Goal: Task Accomplishment & Management: Use online tool/utility

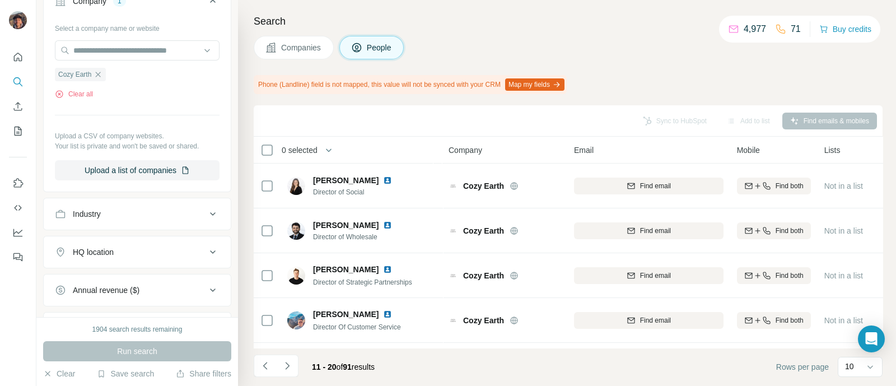
click at [258, 371] on button "Navigate to previous page" at bounding box center [265, 366] width 22 height 22
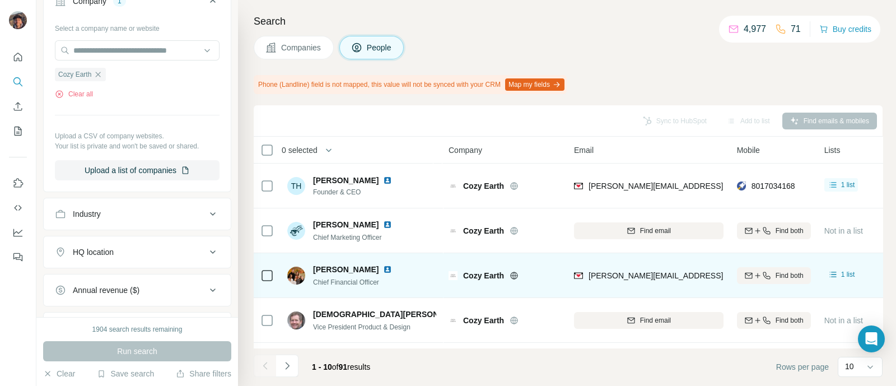
click at [767, 255] on td "Find both" at bounding box center [773, 275] width 87 height 45
click at [767, 259] on td "Find both" at bounding box center [773, 275] width 87 height 45
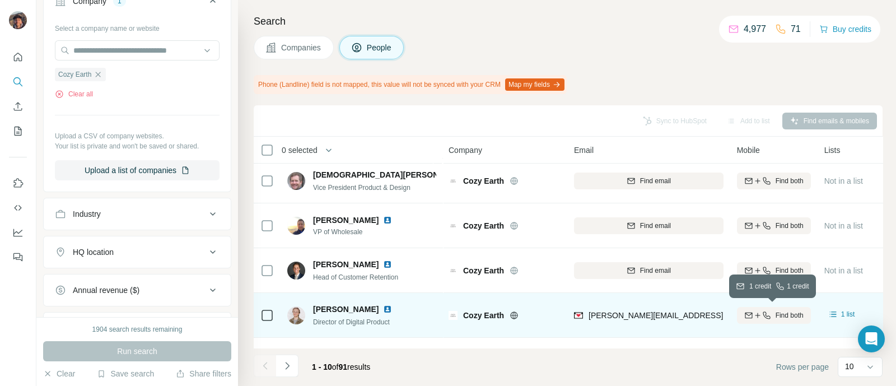
click at [764, 311] on icon "button" at bounding box center [766, 315] width 9 height 9
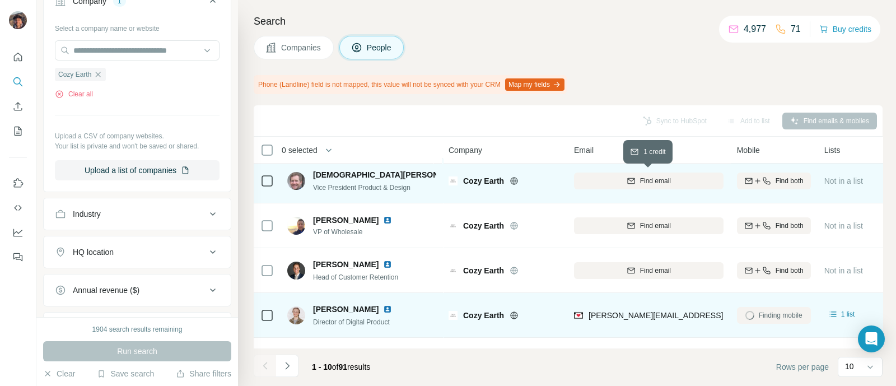
click at [617, 181] on div "Find email" at bounding box center [649, 181] width 150 height 10
click at [286, 362] on icon "Navigate to next page" at bounding box center [287, 365] width 4 height 7
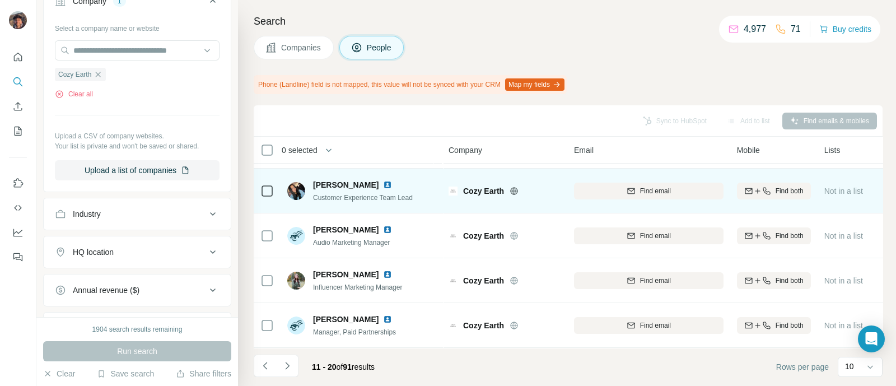
scroll to position [130, 0]
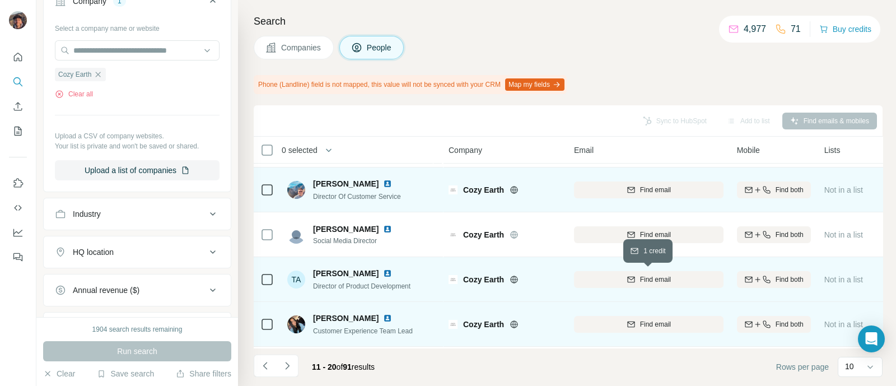
click at [616, 286] on button "Find email" at bounding box center [649, 279] width 150 height 17
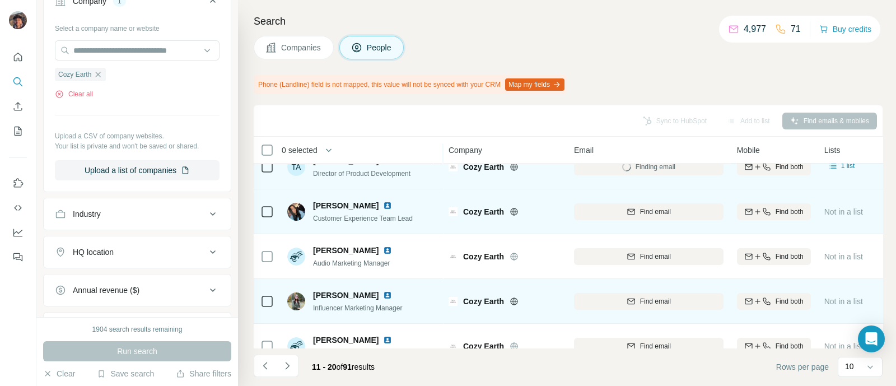
scroll to position [271, 0]
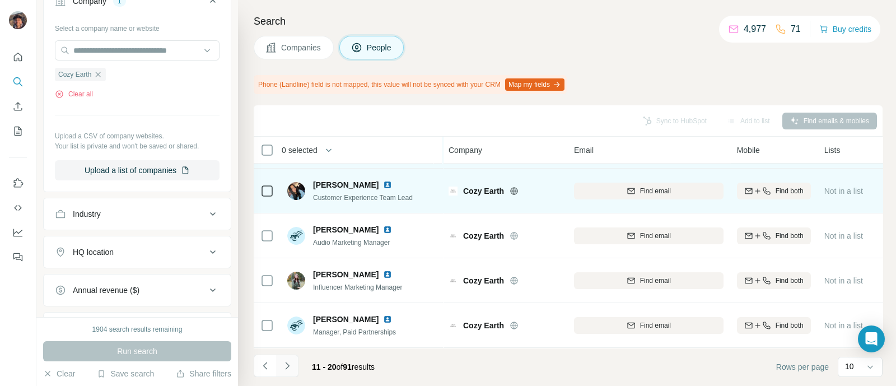
click at [288, 358] on button "Navigate to next page" at bounding box center [287, 366] width 22 height 22
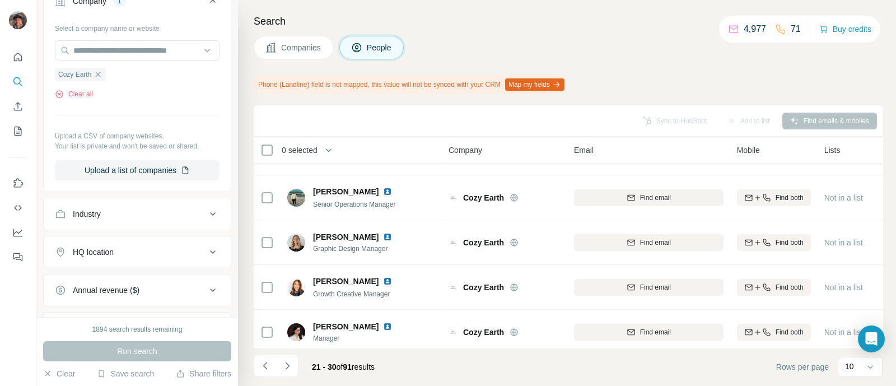
scroll to position [0, 0]
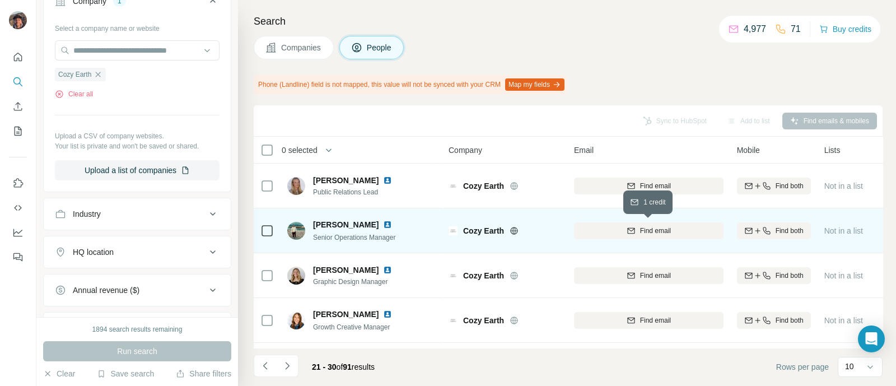
click at [698, 230] on div "Find email" at bounding box center [649, 231] width 150 height 10
click at [265, 372] on button "Navigate to previous page" at bounding box center [265, 366] width 22 height 22
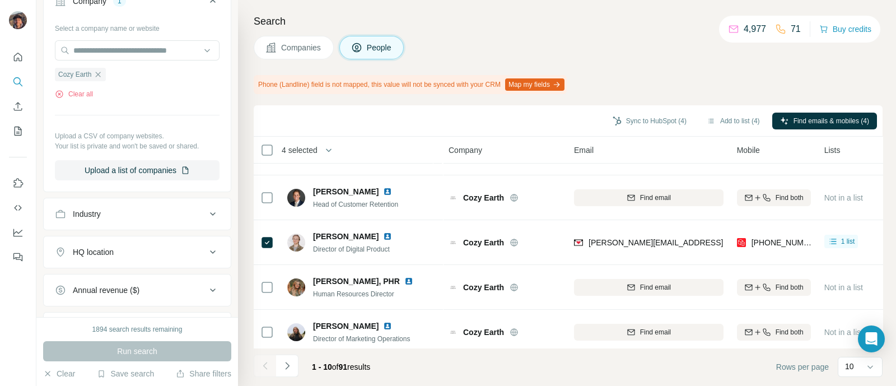
scroll to position [271, 0]
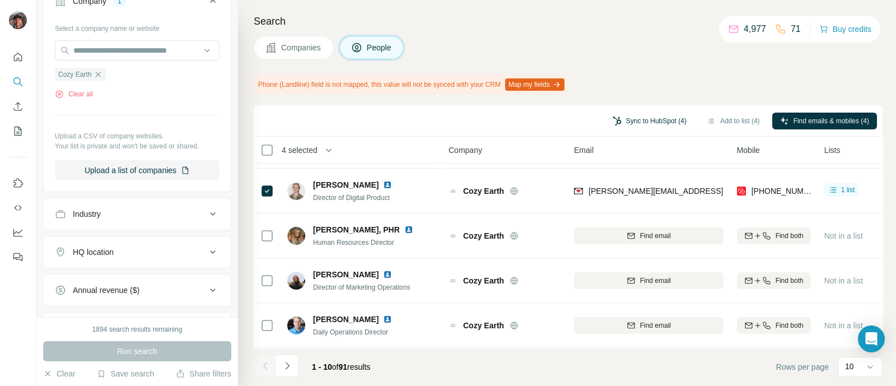
click at [622, 128] on button "Sync to HubSpot (4)" at bounding box center [650, 121] width 90 height 17
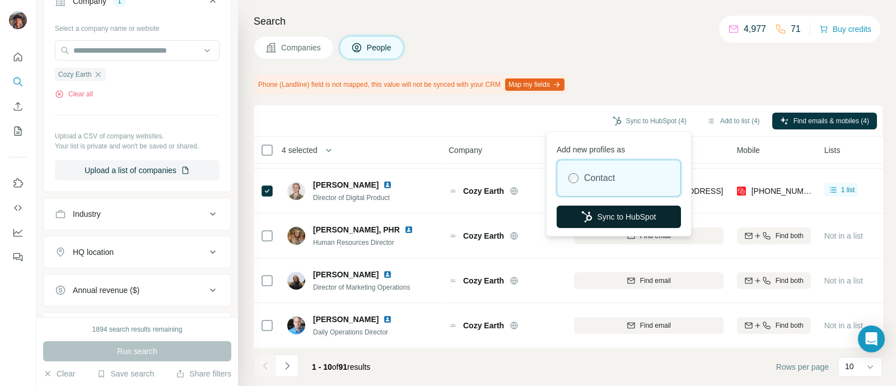
click at [620, 225] on button "Sync to HubSpot" at bounding box center [619, 217] width 124 height 22
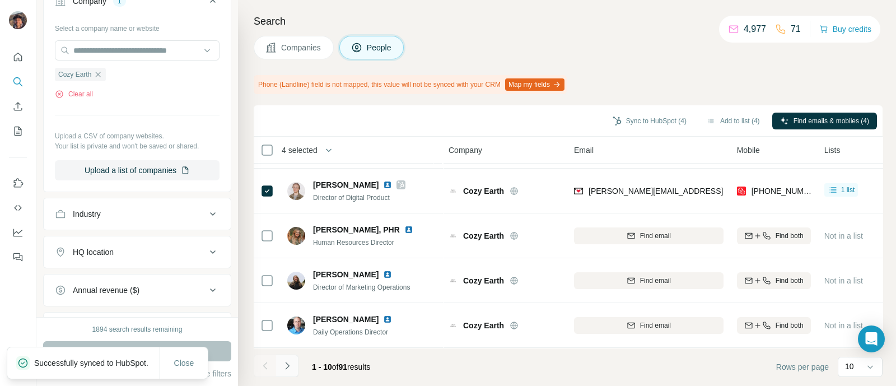
click at [286, 363] on icon "Navigate to next page" at bounding box center [287, 365] width 4 height 7
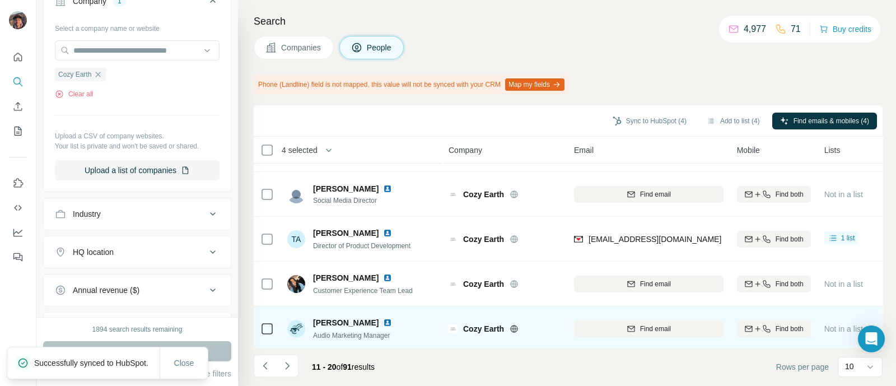
scroll to position [210, 0]
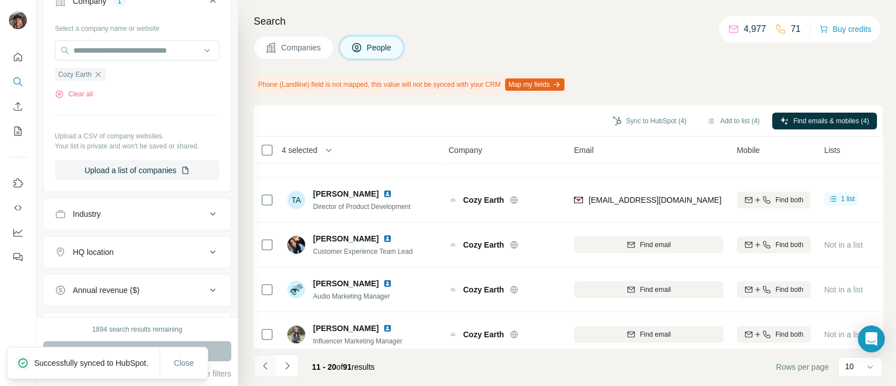
click at [264, 371] on icon "Navigate to previous page" at bounding box center [265, 365] width 11 height 11
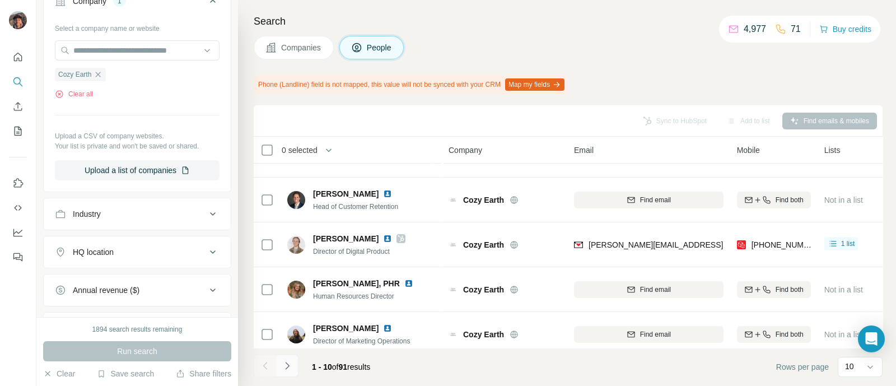
click at [283, 366] on icon "Navigate to next page" at bounding box center [287, 365] width 11 height 11
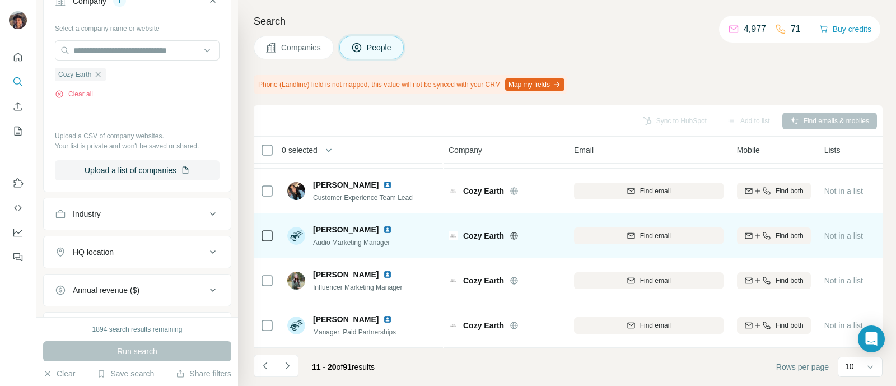
scroll to position [201, 0]
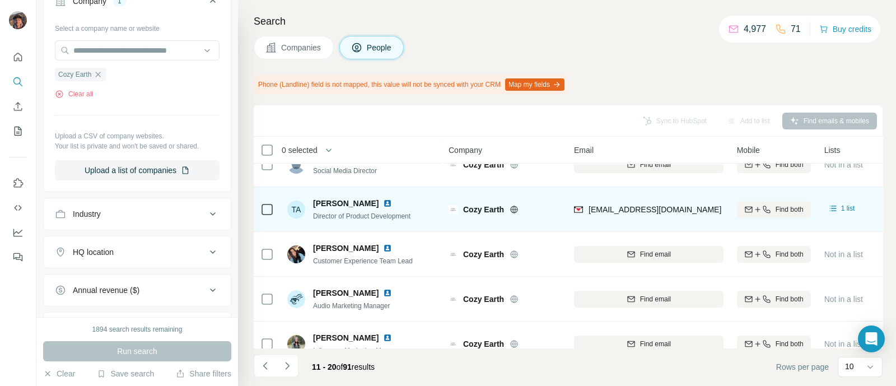
click at [255, 194] on td at bounding box center [267, 209] width 27 height 45
drag, startPoint x: 255, startPoint y: 211, endPoint x: 260, endPoint y: 209, distance: 5.8
click at [258, 211] on td at bounding box center [267, 209] width 27 height 45
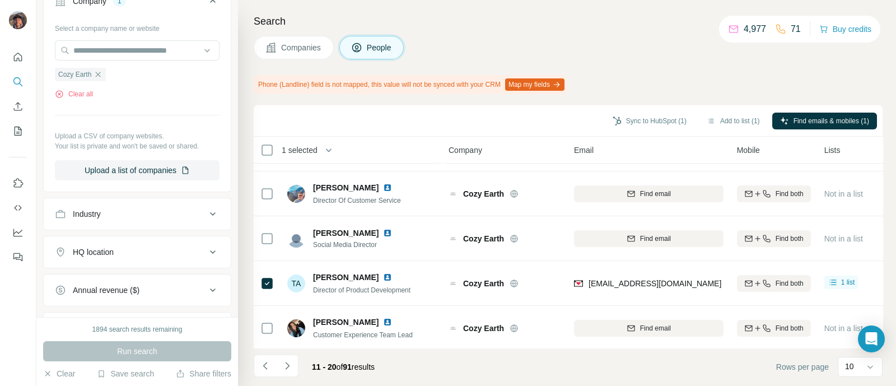
scroll to position [0, 0]
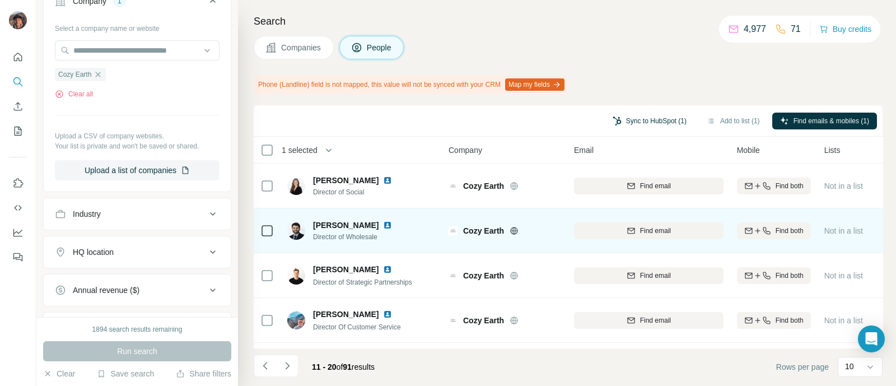
click at [666, 113] on button "Sync to HubSpot (1)" at bounding box center [650, 121] width 90 height 17
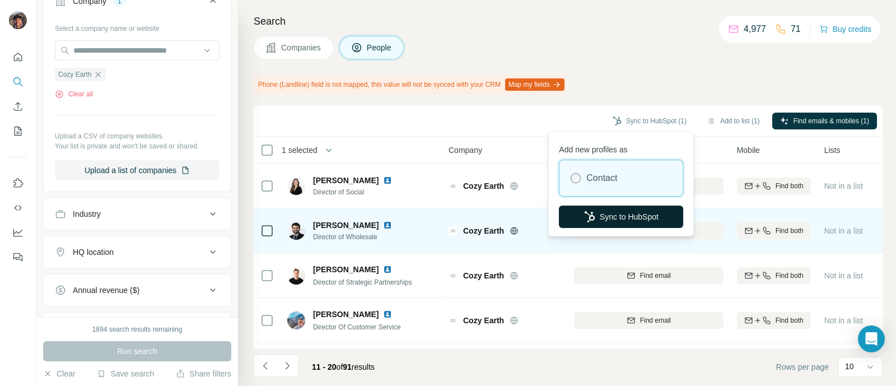
click at [622, 225] on button "Sync to HubSpot" at bounding box center [621, 217] width 124 height 22
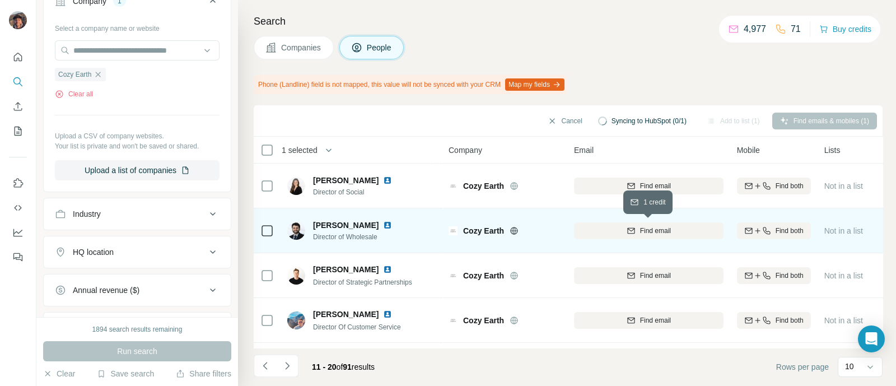
scroll to position [271, 0]
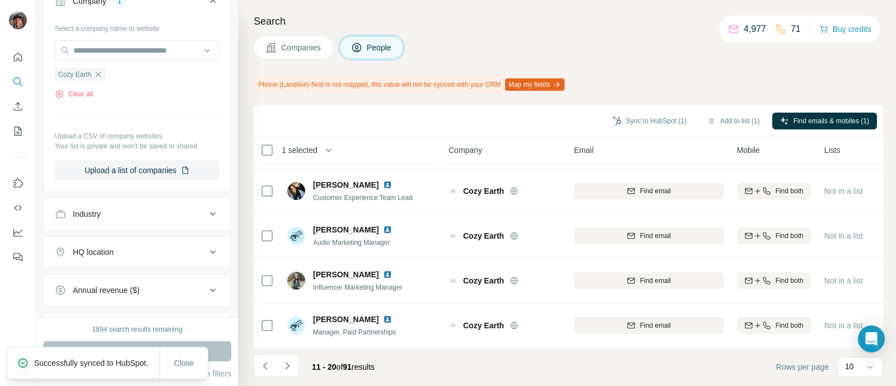
click at [269, 161] on th "1 selected" at bounding box center [343, 150] width 179 height 27
click at [269, 160] on th "1 selected" at bounding box center [343, 150] width 179 height 27
click at [266, 139] on th "1 selected" at bounding box center [343, 150] width 179 height 27
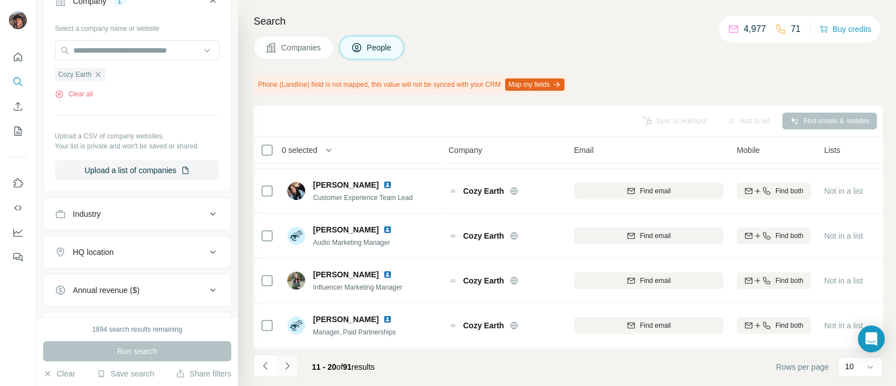
click at [288, 361] on icon "Navigate to next page" at bounding box center [287, 365] width 11 height 11
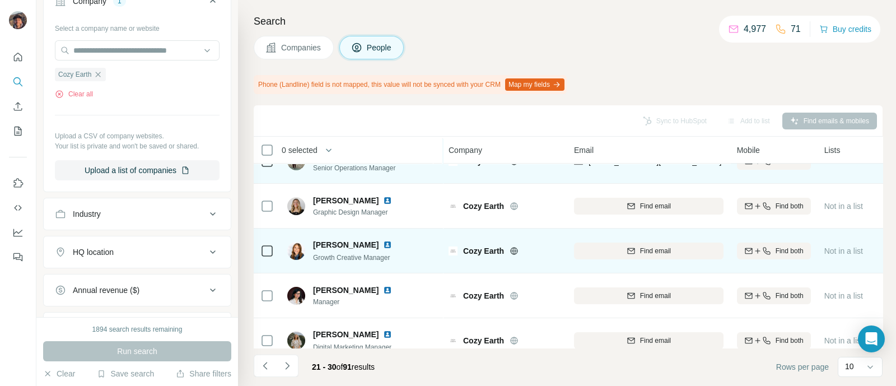
scroll to position [0, 0]
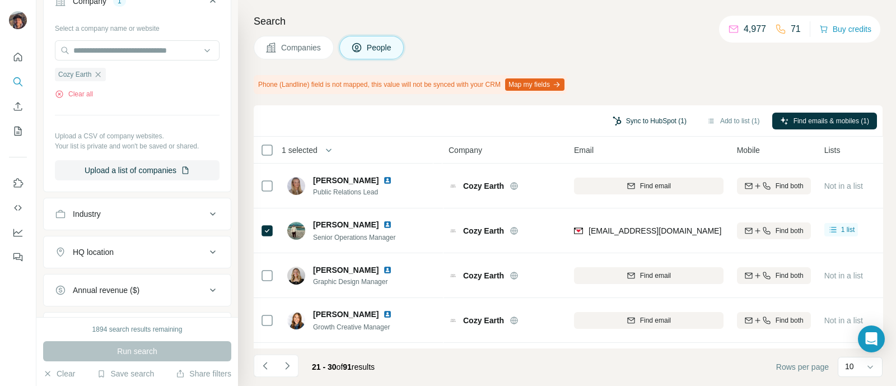
click at [658, 113] on button "Sync to HubSpot (1)" at bounding box center [650, 121] width 90 height 17
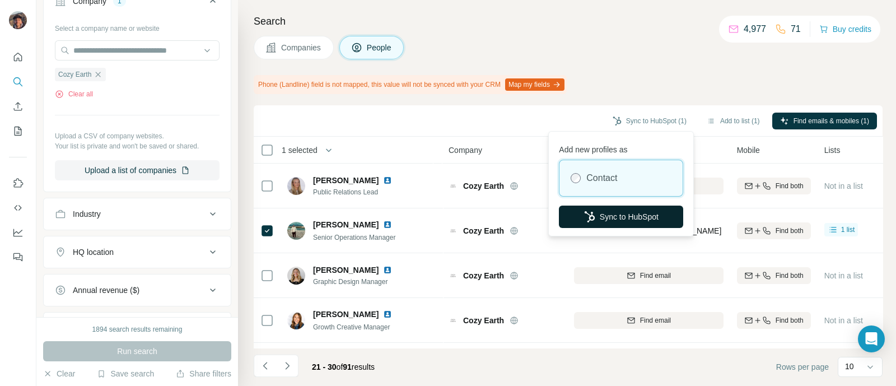
click at [648, 222] on button "Sync to HubSpot" at bounding box center [621, 217] width 124 height 22
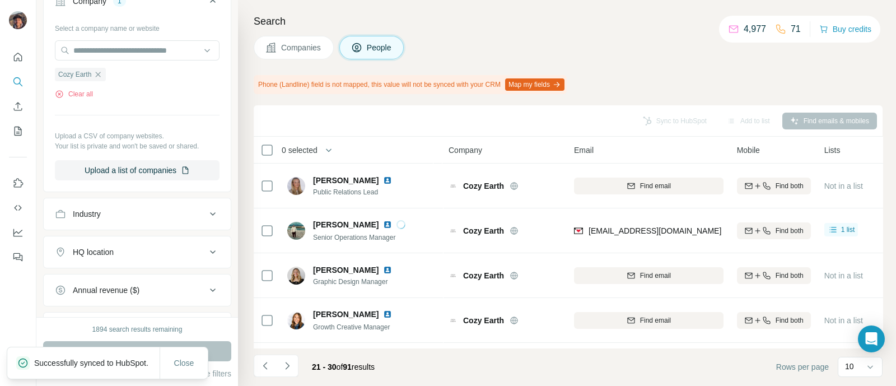
click at [294, 377] on li at bounding box center [287, 367] width 22 height 25
click at [293, 373] on button "Navigate to next page" at bounding box center [287, 366] width 22 height 22
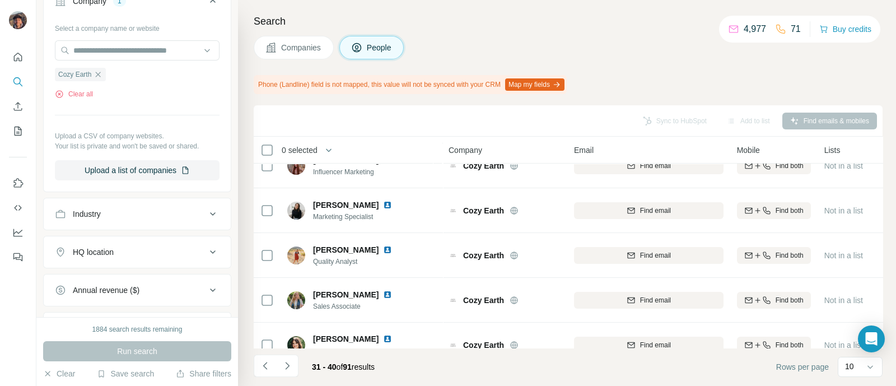
scroll to position [271, 0]
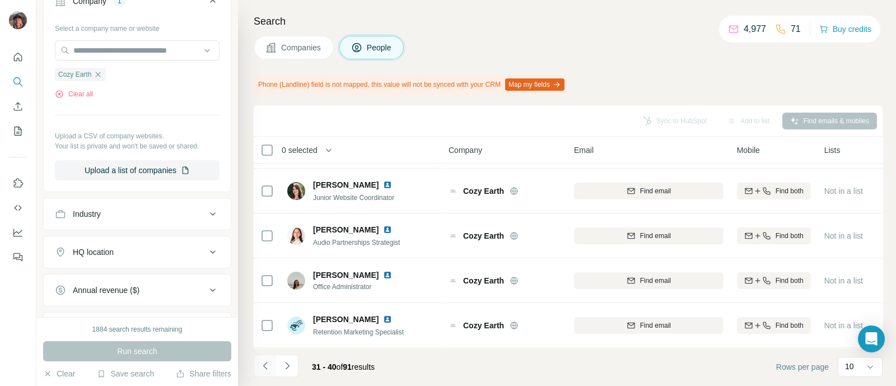
click at [269, 356] on button "Navigate to previous page" at bounding box center [265, 366] width 22 height 22
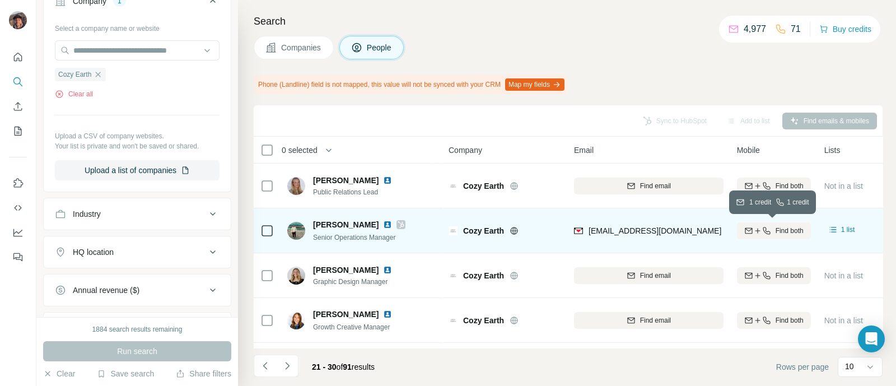
click at [776, 222] on button "Find both" at bounding box center [774, 230] width 74 height 17
click at [271, 224] on icon at bounding box center [266, 230] width 13 height 13
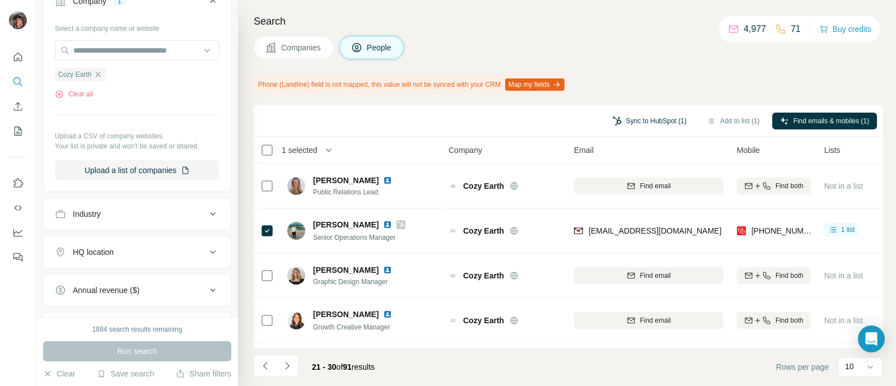
click at [619, 119] on button "Sync to HubSpot (1)" at bounding box center [650, 121] width 90 height 17
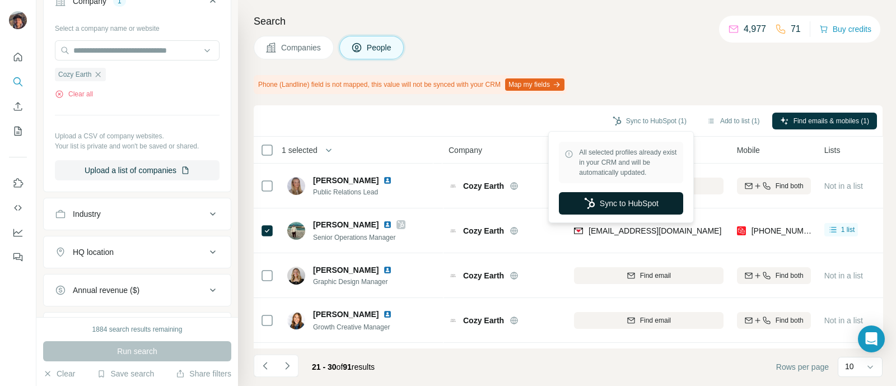
click at [623, 213] on button "Sync to HubSpot" at bounding box center [621, 203] width 124 height 22
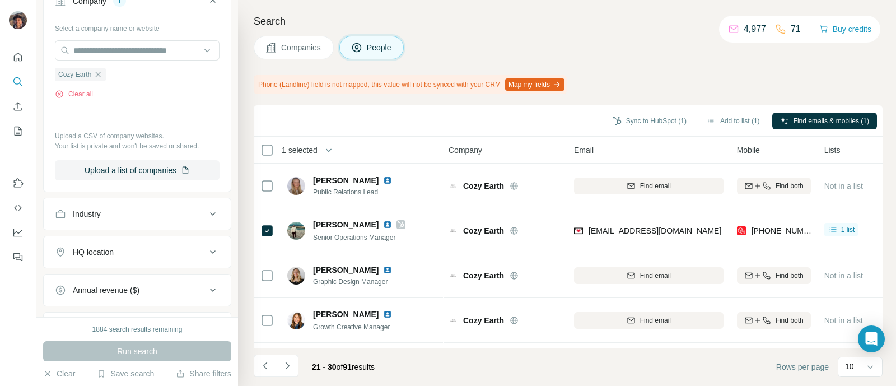
click at [98, 70] on icon "button" at bounding box center [98, 74] width 9 height 9
click at [104, 49] on input "text" at bounding box center [137, 50] width 165 height 20
click at [101, 74] on div "Type to search" at bounding box center [127, 74] width 141 height 21
click at [277, 50] on button "Companies" at bounding box center [294, 48] width 80 height 24
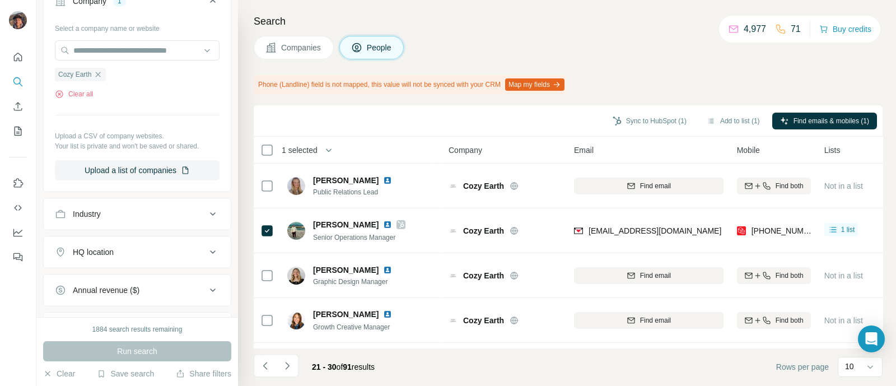
click at [277, 50] on button "Companies" at bounding box center [294, 48] width 80 height 24
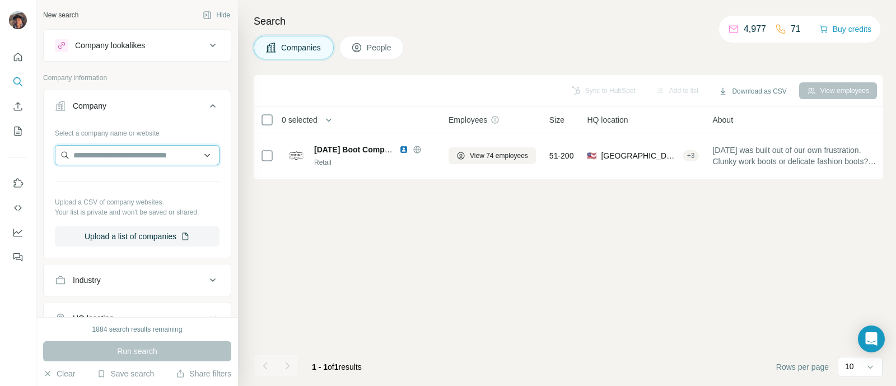
click at [142, 164] on input "text" at bounding box center [137, 155] width 165 height 20
paste input "**********"
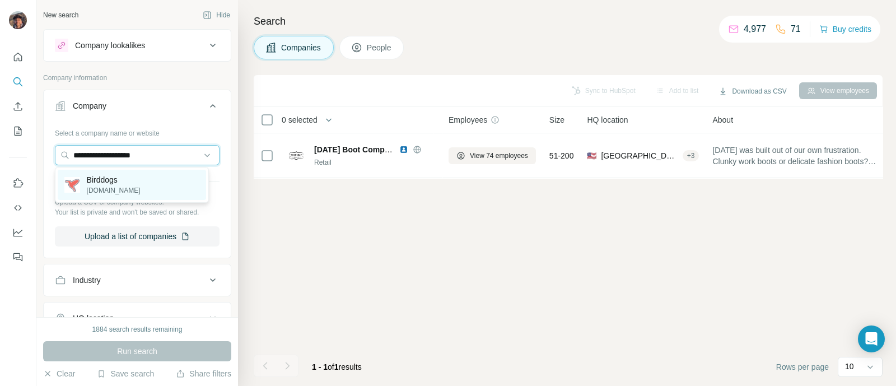
type input "**********"
click at [143, 175] on div "Birddogs [DOMAIN_NAME]" at bounding box center [132, 185] width 148 height 30
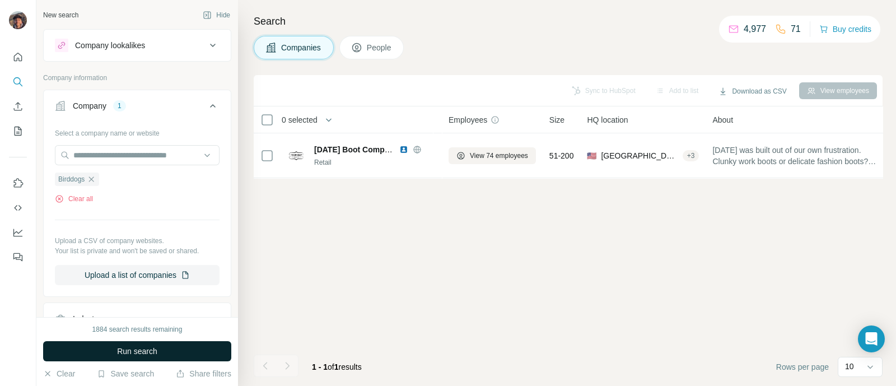
click at [135, 354] on span "Run search" at bounding box center [137, 351] width 40 height 11
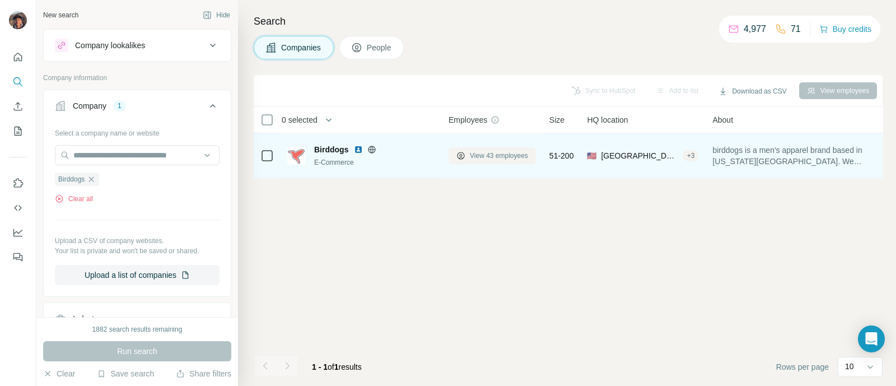
click at [468, 152] on button "View 43 employees" at bounding box center [492, 155] width 87 height 17
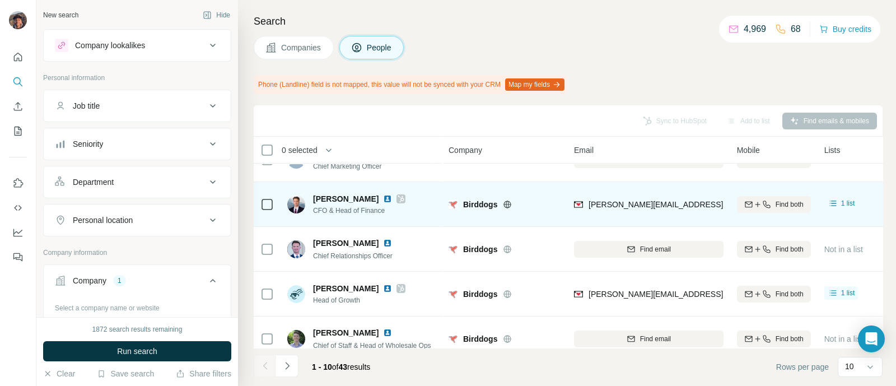
scroll to position [271, 0]
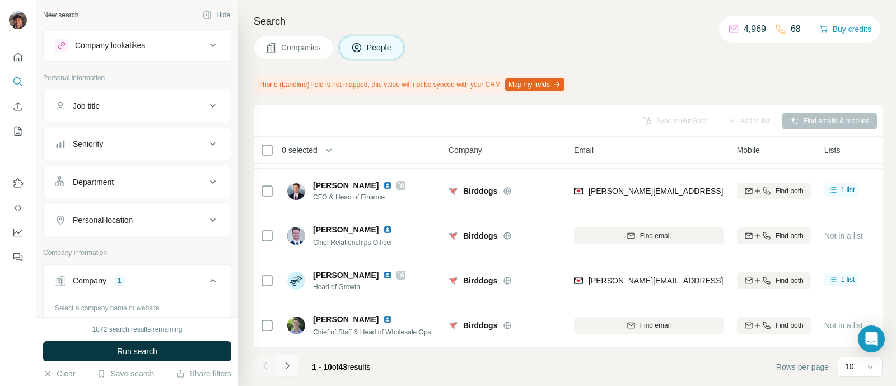
click at [283, 366] on icon "Navigate to next page" at bounding box center [287, 365] width 11 height 11
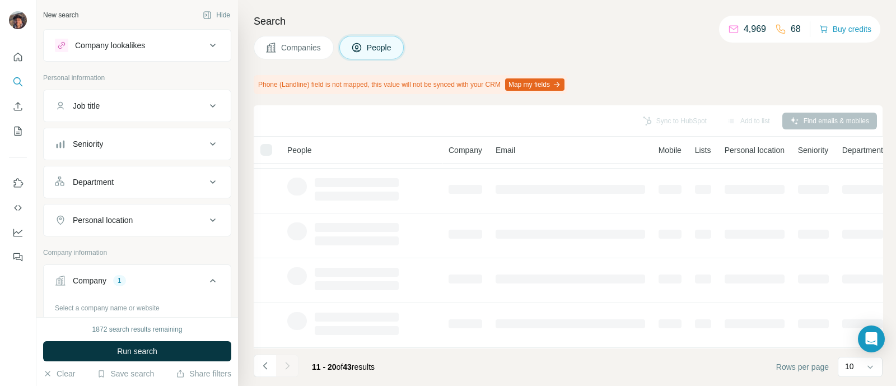
click at [291, 366] on div at bounding box center [287, 366] width 22 height 22
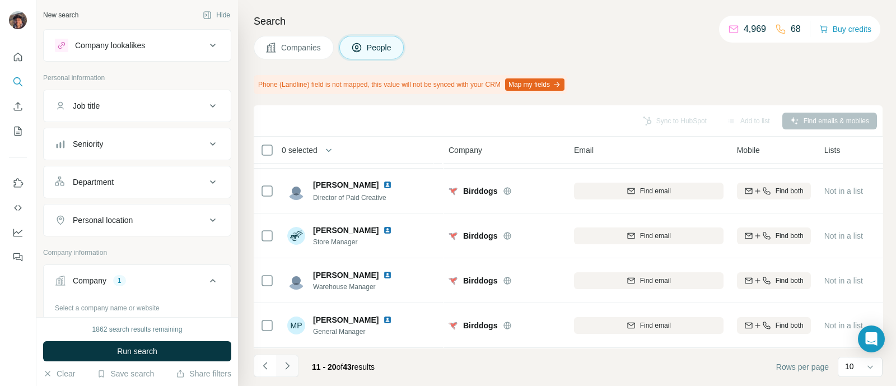
click at [291, 367] on icon "Navigate to next page" at bounding box center [287, 365] width 11 height 11
click at [288, 368] on icon "Navigate to next page" at bounding box center [287, 365] width 11 height 11
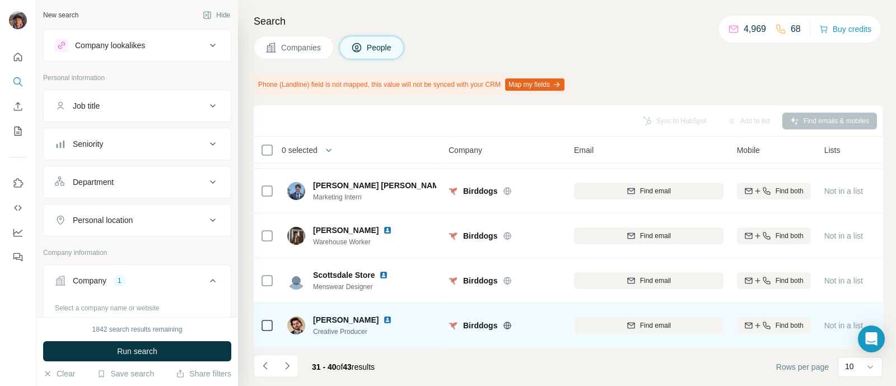
scroll to position [0, 0]
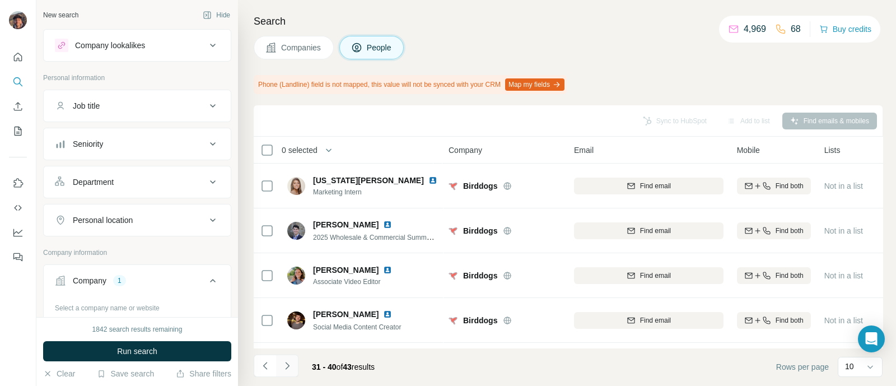
click at [286, 362] on icon "Navigate to next page" at bounding box center [287, 365] width 11 height 11
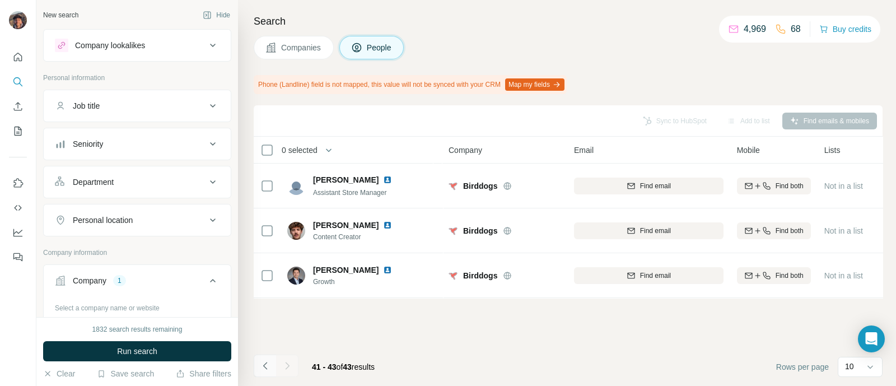
click at [272, 362] on button "Navigate to previous page" at bounding box center [265, 366] width 22 height 22
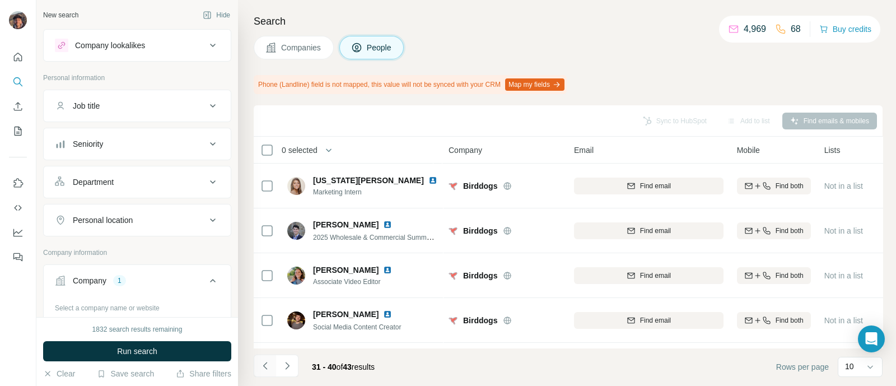
click at [272, 362] on button "Navigate to previous page" at bounding box center [265, 366] width 22 height 22
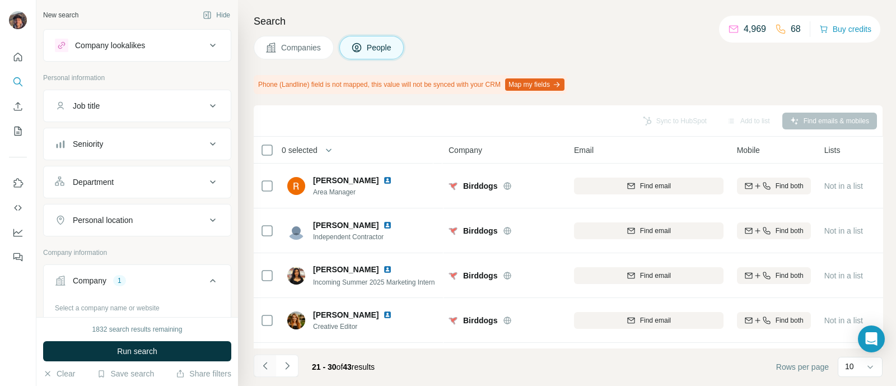
click at [272, 362] on button "Navigate to previous page" at bounding box center [265, 366] width 22 height 22
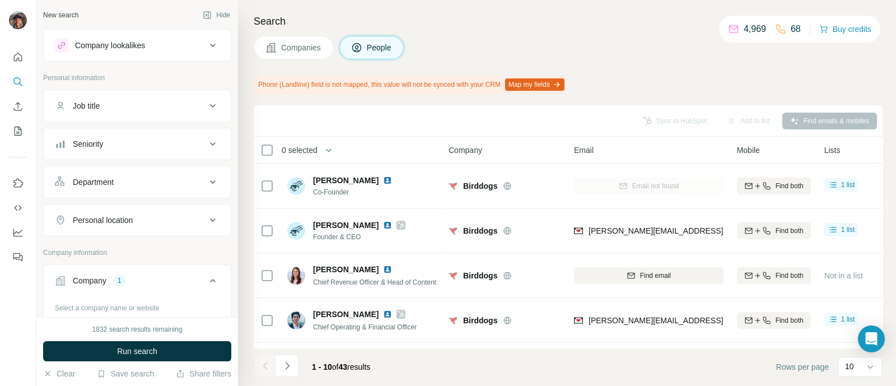
click at [277, 47] on button "Companies" at bounding box center [294, 48] width 80 height 24
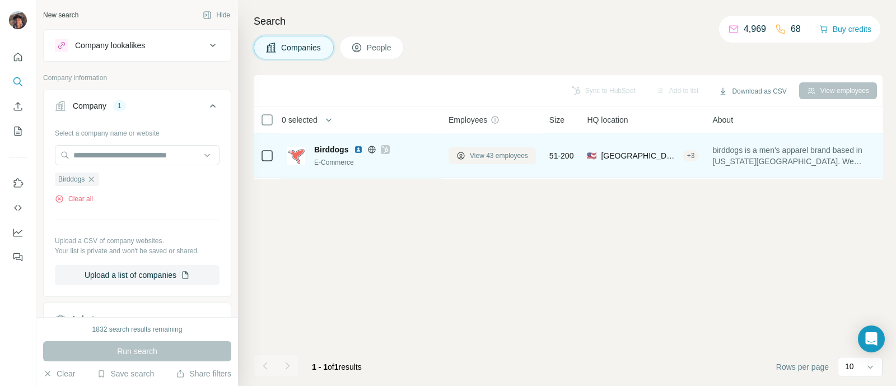
click at [462, 150] on button "View 43 employees" at bounding box center [492, 155] width 87 height 17
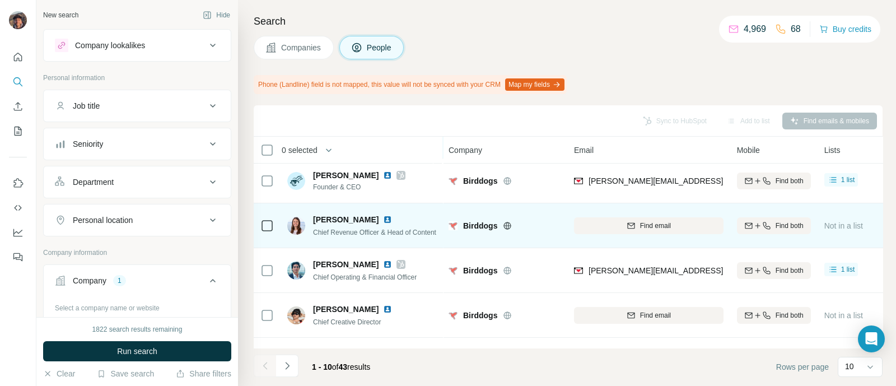
scroll to position [69, 0]
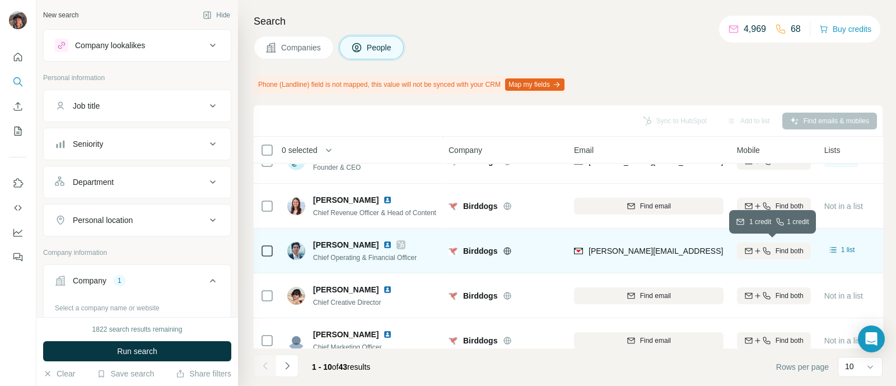
click at [753, 247] on icon "button" at bounding box center [757, 250] width 9 height 9
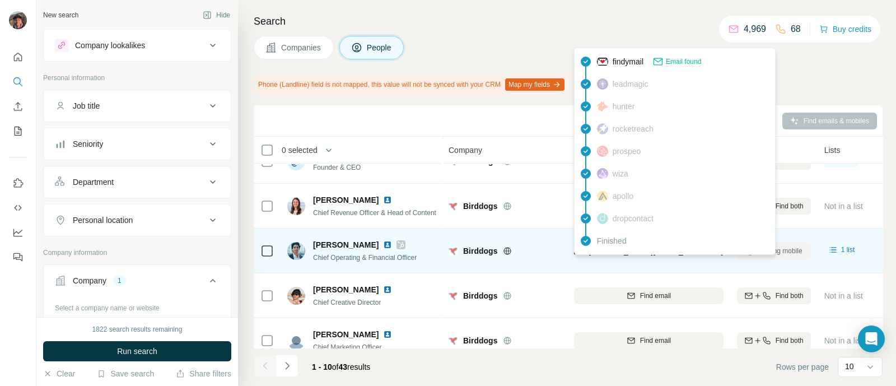
scroll to position [271, 0]
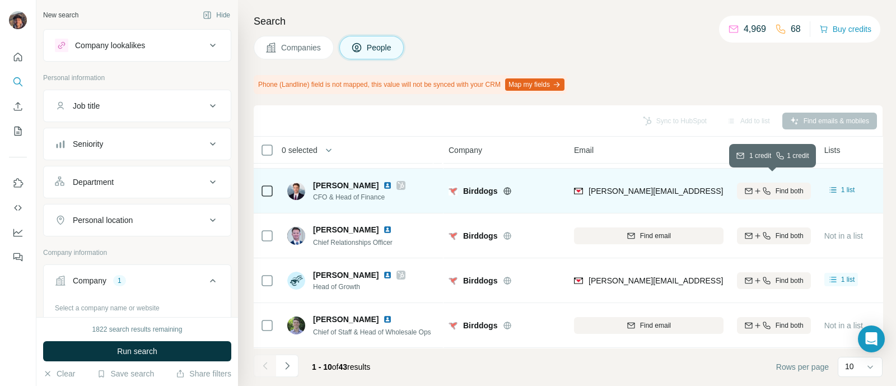
click at [748, 188] on div "Find both" at bounding box center [774, 191] width 74 height 10
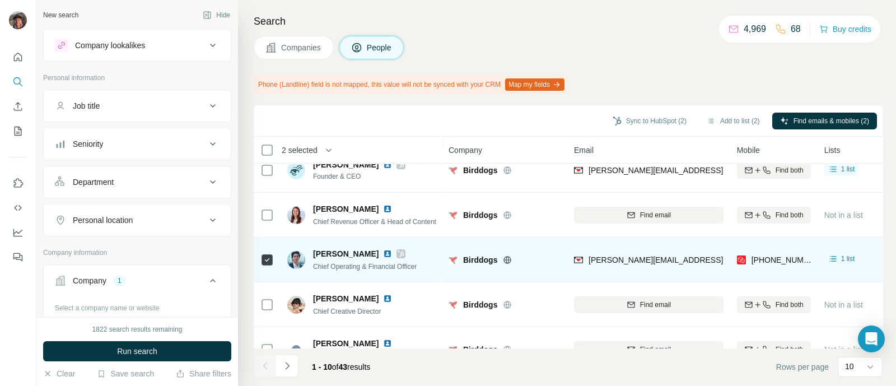
scroll to position [201, 0]
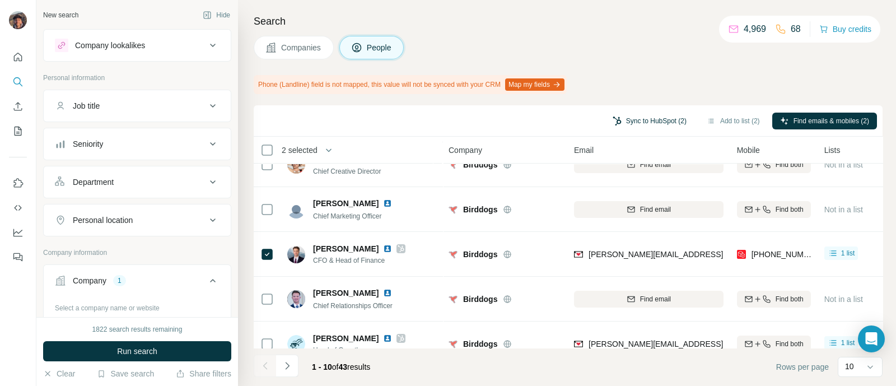
click at [642, 127] on button "Sync to HubSpot (2)" at bounding box center [650, 121] width 90 height 17
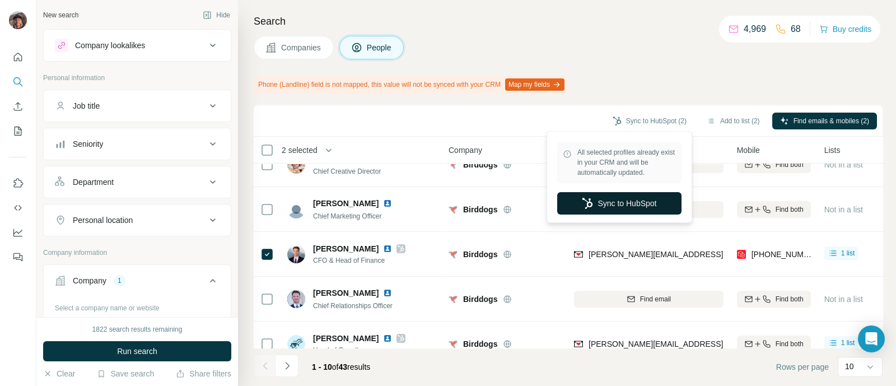
click at [630, 205] on button "Sync to HubSpot" at bounding box center [619, 203] width 124 height 22
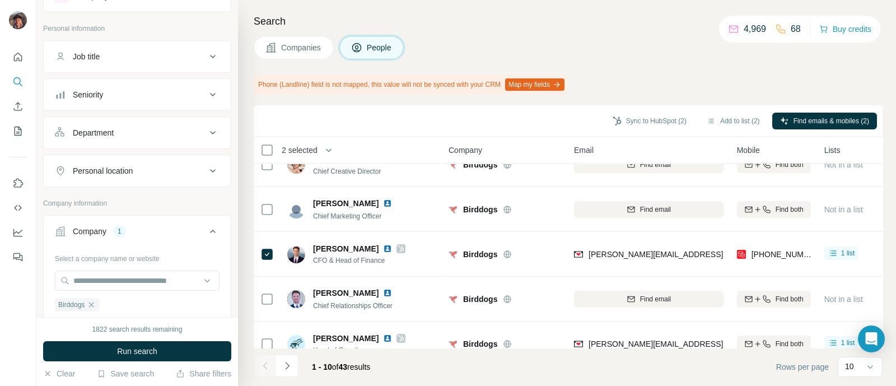
scroll to position [139, 0]
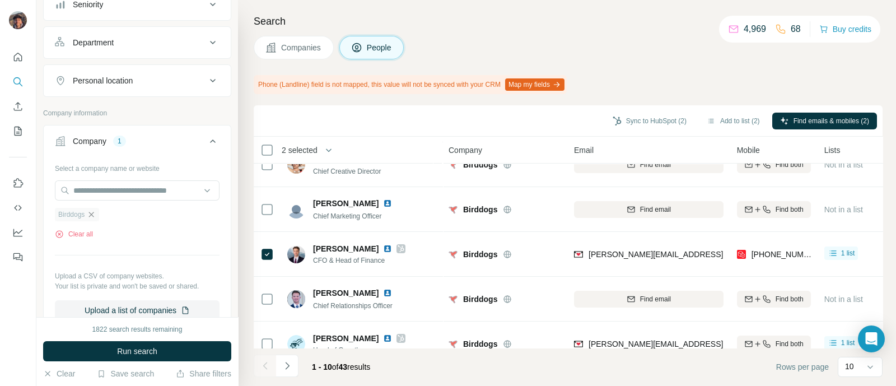
click at [90, 215] on icon "button" at bounding box center [91, 214] width 9 height 9
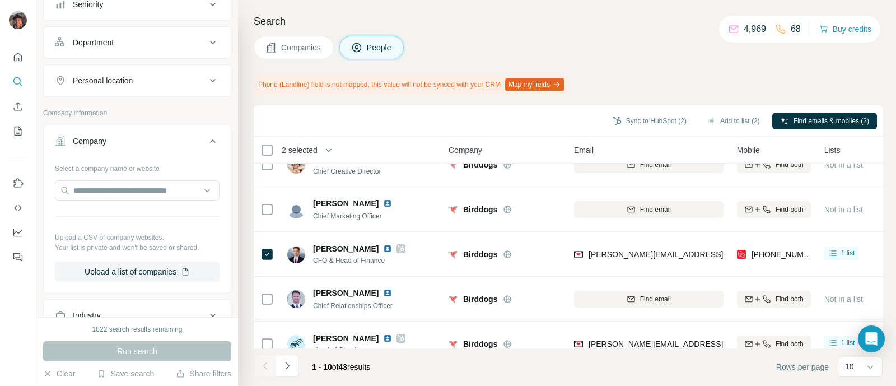
click at [104, 178] on div "Select a company name or website Upload a CSV of company websites. Your list is…" at bounding box center [137, 220] width 165 height 123
click at [106, 192] on input "text" at bounding box center [137, 190] width 165 height 20
paste input "**********"
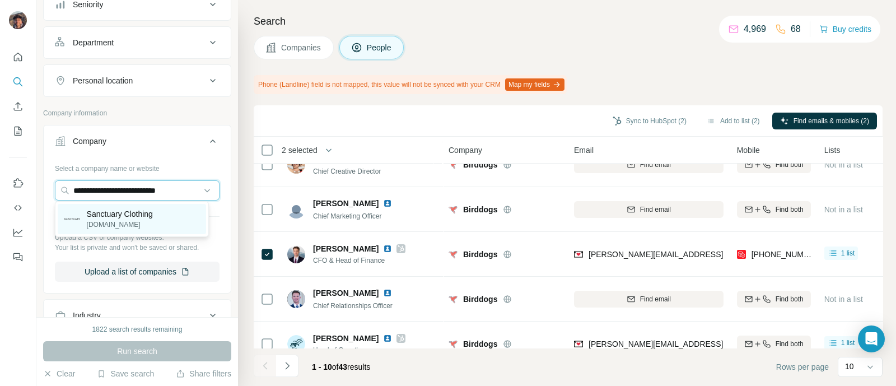
type input "**********"
click at [120, 222] on p "[DOMAIN_NAME]" at bounding box center [120, 225] width 66 height 10
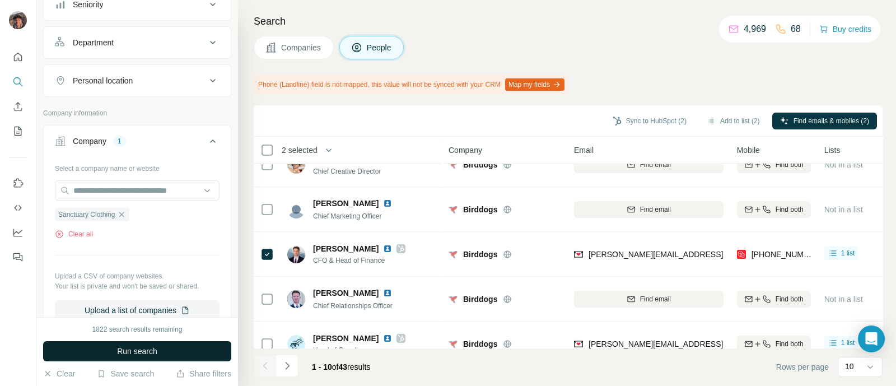
click at [130, 347] on span "Run search" at bounding box center [137, 351] width 40 height 11
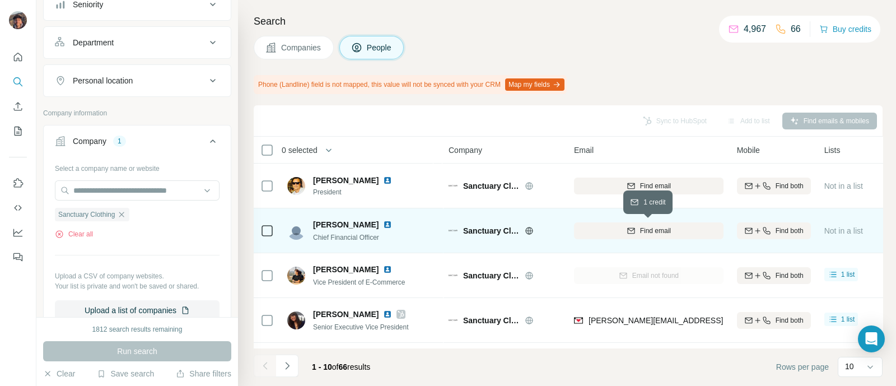
click at [627, 232] on icon "button" at bounding box center [631, 230] width 9 height 9
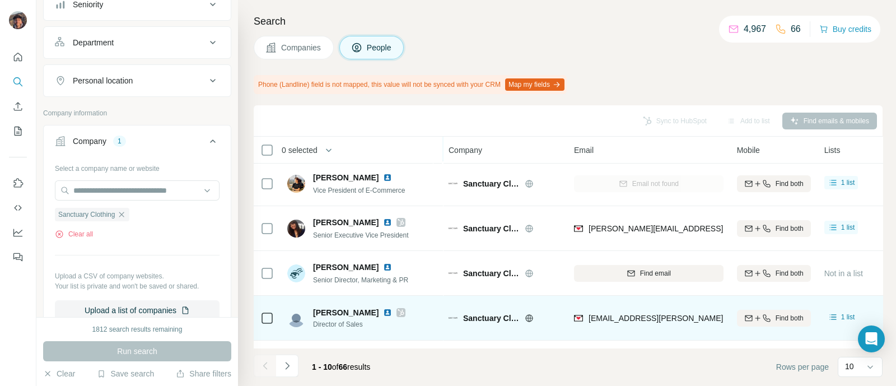
scroll to position [69, 0]
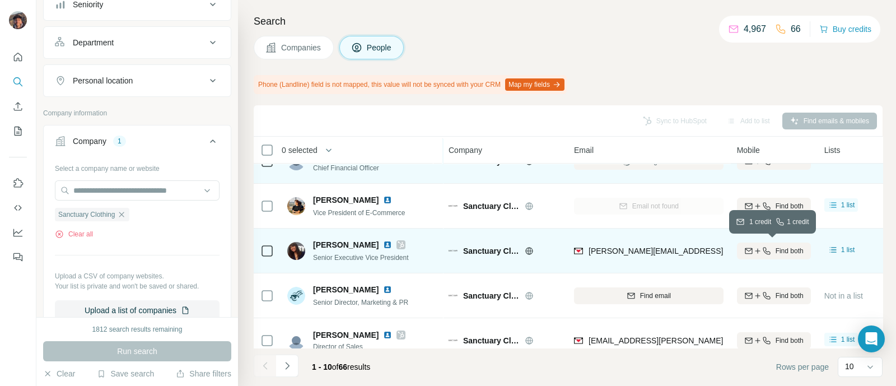
click at [762, 250] on icon "button" at bounding box center [766, 250] width 9 height 9
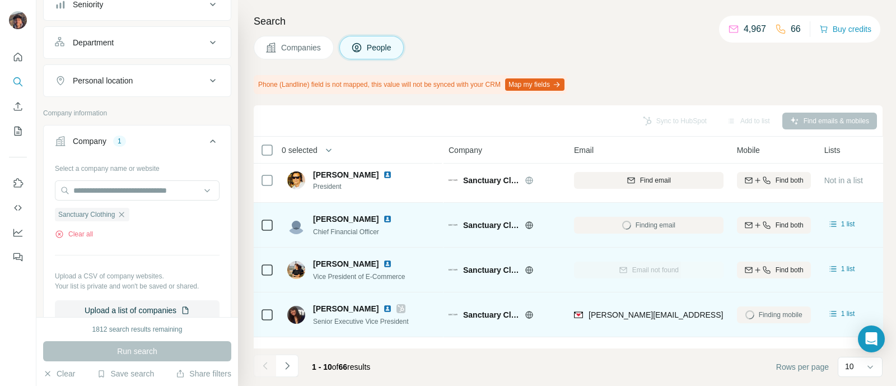
scroll to position [0, 0]
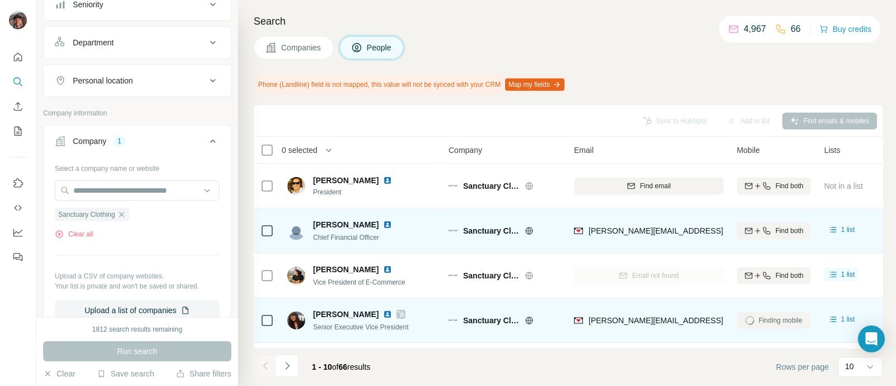
click at [260, 233] on div at bounding box center [266, 230] width 13 height 13
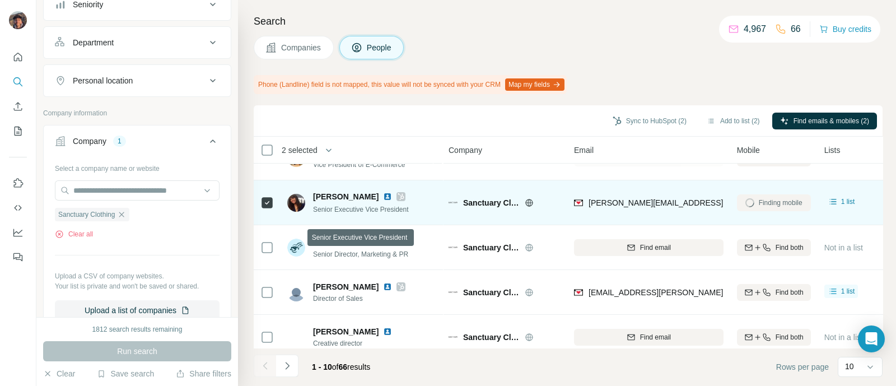
scroll to position [139, 0]
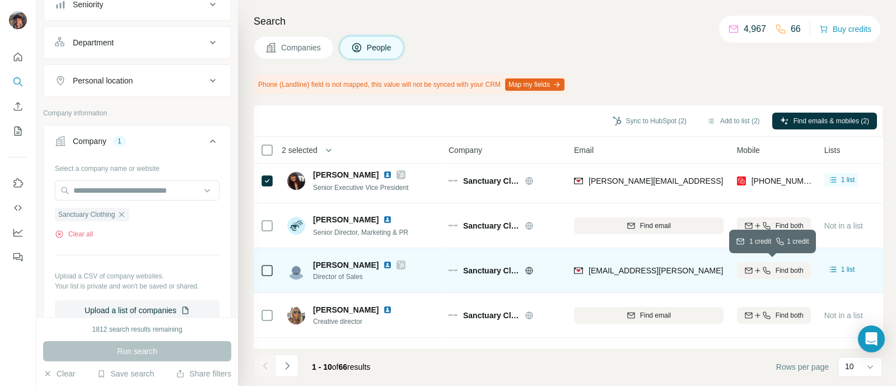
click at [784, 268] on span "Find both" at bounding box center [790, 270] width 28 height 10
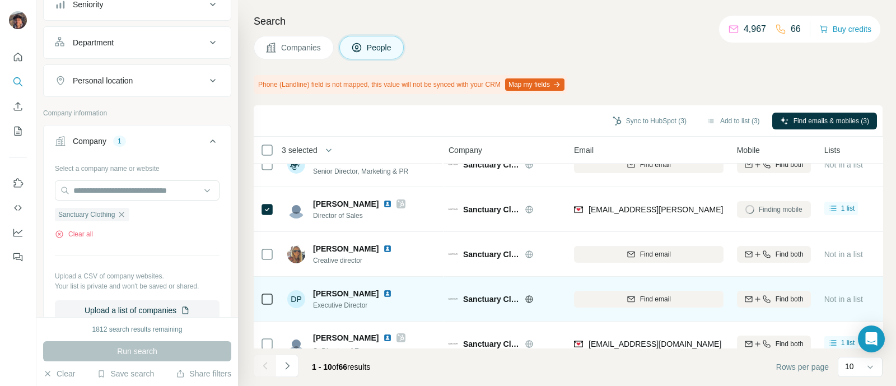
scroll to position [271, 0]
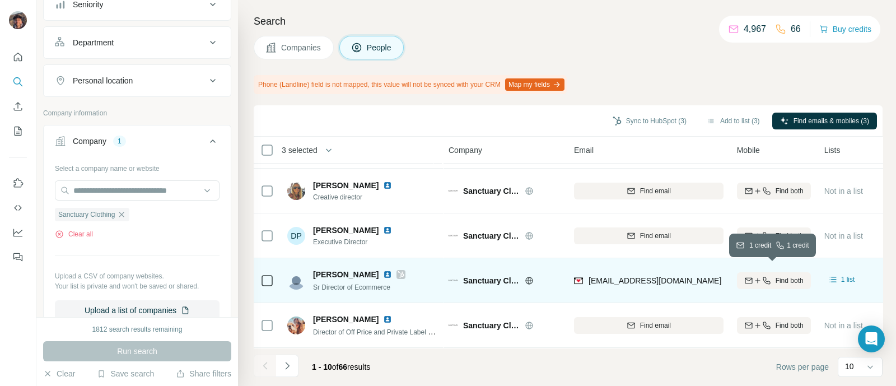
click at [763, 276] on icon "button" at bounding box center [766, 280] width 9 height 9
click at [268, 280] on div at bounding box center [266, 280] width 13 height 31
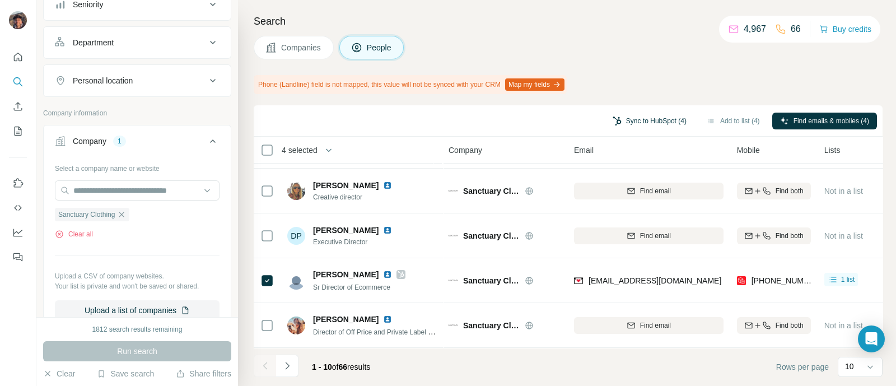
click at [639, 116] on button "Sync to HubSpot (4)" at bounding box center [650, 121] width 90 height 17
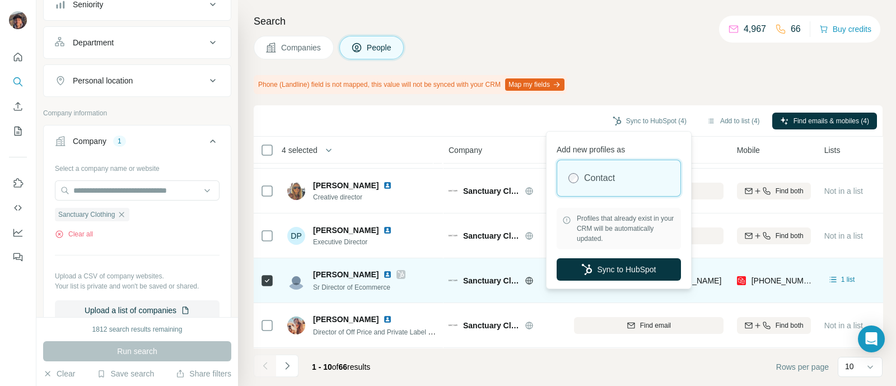
drag, startPoint x: 628, startPoint y: 270, endPoint x: 617, endPoint y: 264, distance: 12.5
click at [628, 270] on button "Sync to HubSpot" at bounding box center [619, 269] width 124 height 22
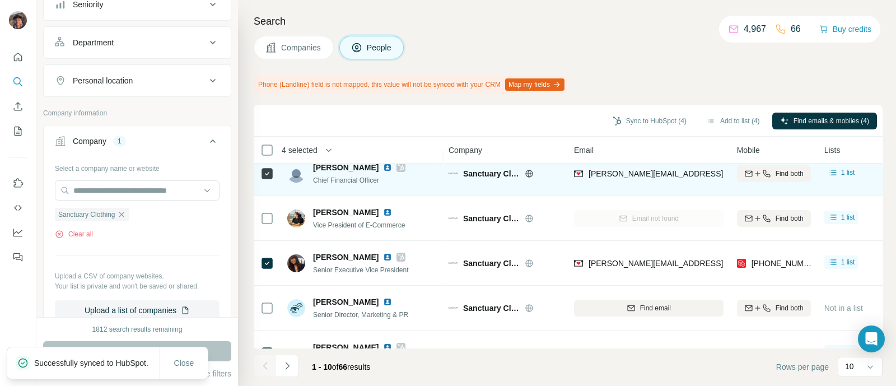
scroll to position [0, 0]
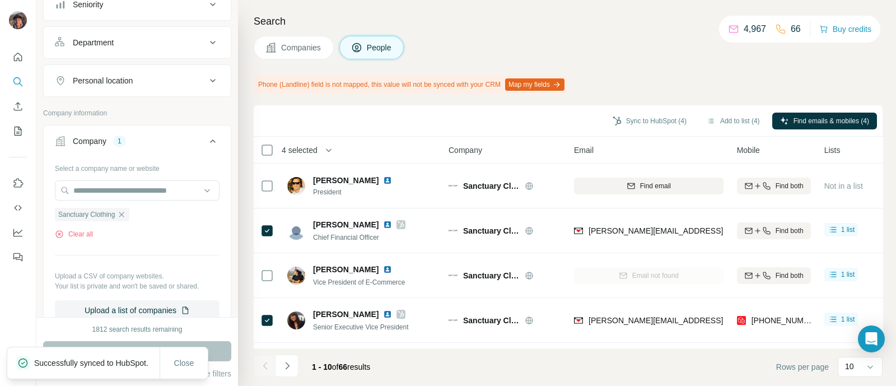
click at [259, 147] on th "4 selected" at bounding box center [343, 150] width 179 height 27
click at [261, 147] on th "4 selected" at bounding box center [343, 150] width 179 height 27
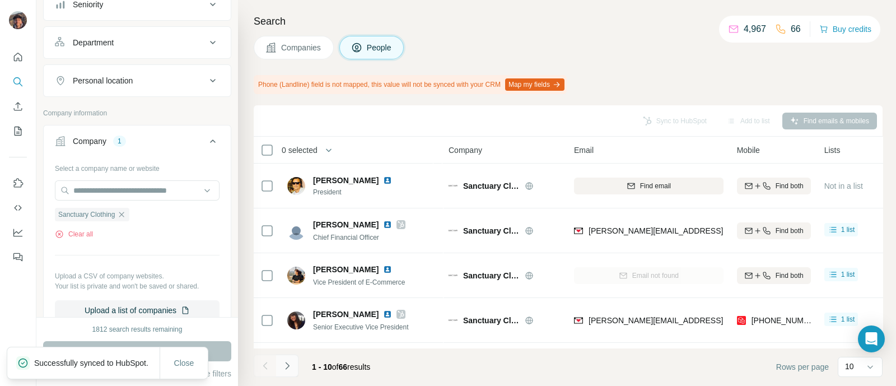
click at [285, 363] on icon "Navigate to next page" at bounding box center [287, 365] width 11 height 11
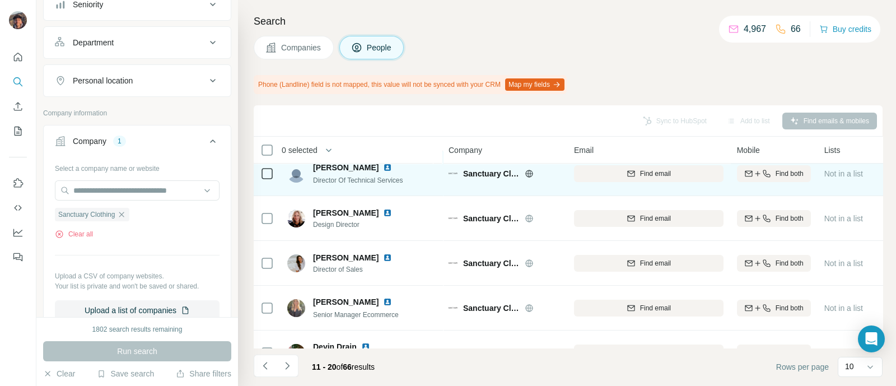
scroll to position [69, 0]
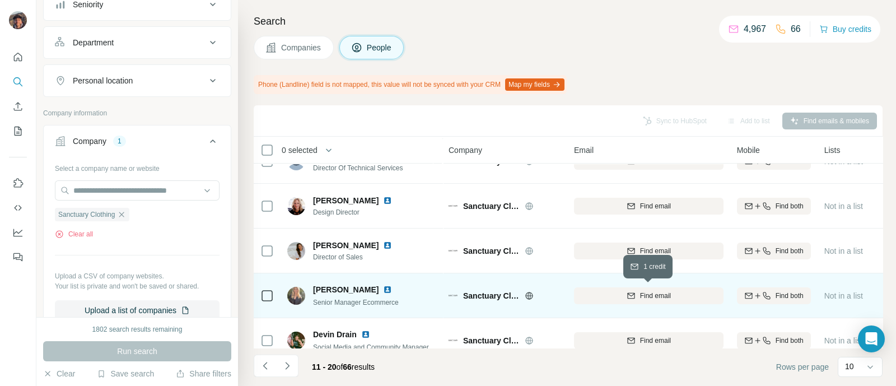
click at [632, 293] on icon "button" at bounding box center [630, 294] width 7 height 3
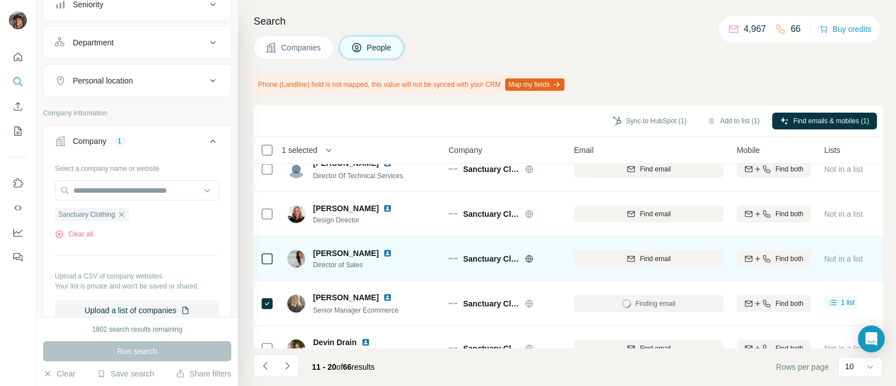
scroll to position [60, 0]
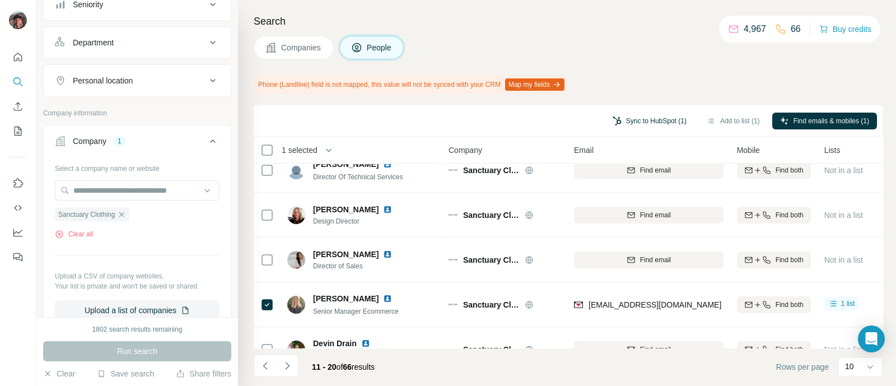
click at [666, 127] on button "Sync to HubSpot (1)" at bounding box center [650, 121] width 90 height 17
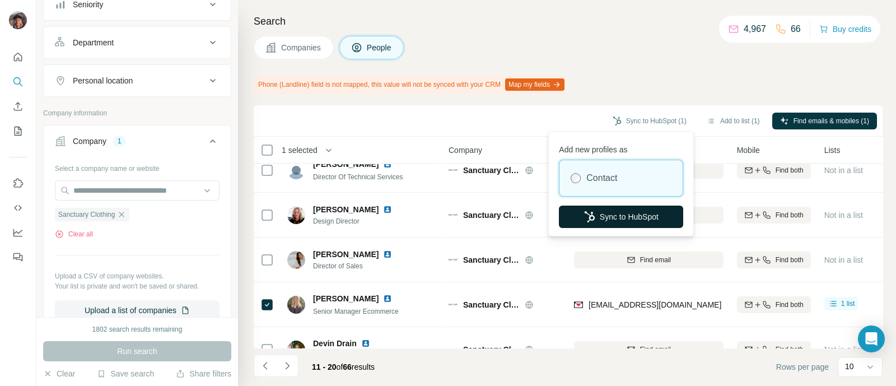
click at [639, 213] on button "Sync to HubSpot" at bounding box center [621, 217] width 124 height 22
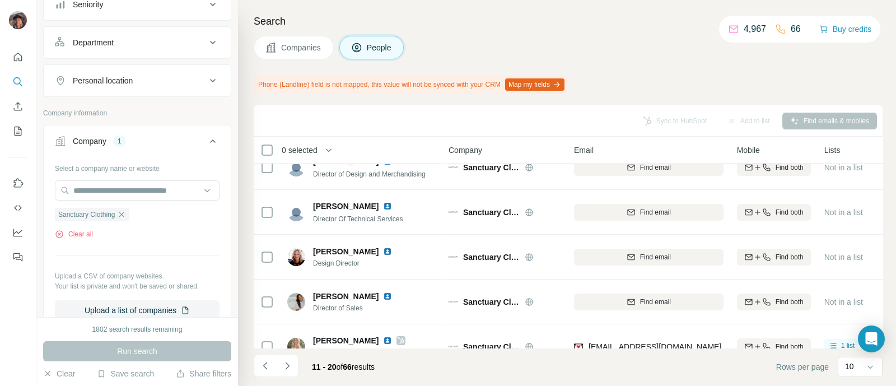
scroll to position [0, 0]
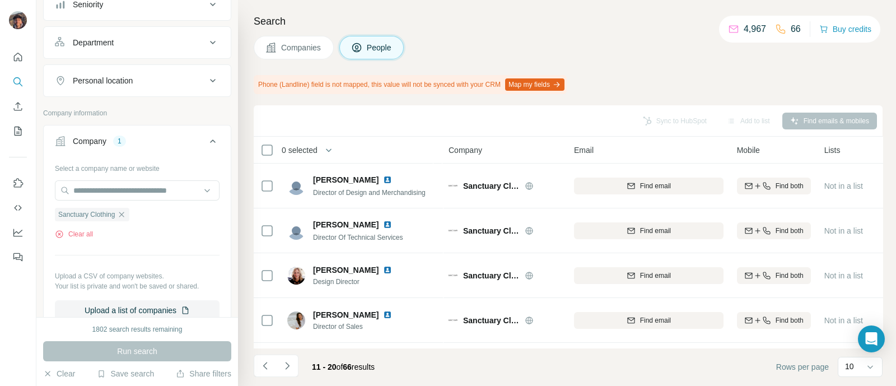
click at [298, 40] on button "Companies" at bounding box center [294, 48] width 80 height 24
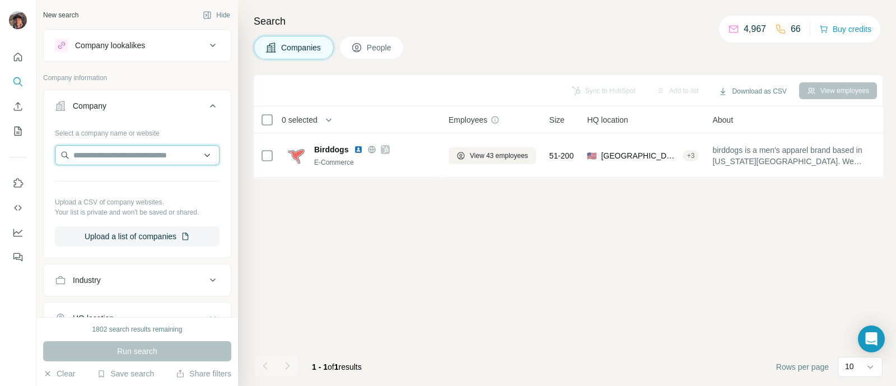
click at [124, 152] on input "text" at bounding box center [137, 155] width 165 height 20
paste input "**********"
type input "**********"
click at [129, 193] on p "[DOMAIN_NAME]" at bounding box center [119, 190] width 64 height 10
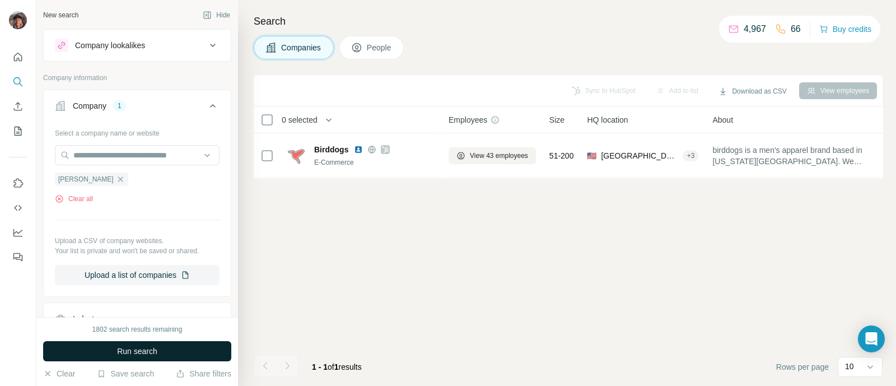
click at [132, 347] on span "Run search" at bounding box center [137, 351] width 40 height 11
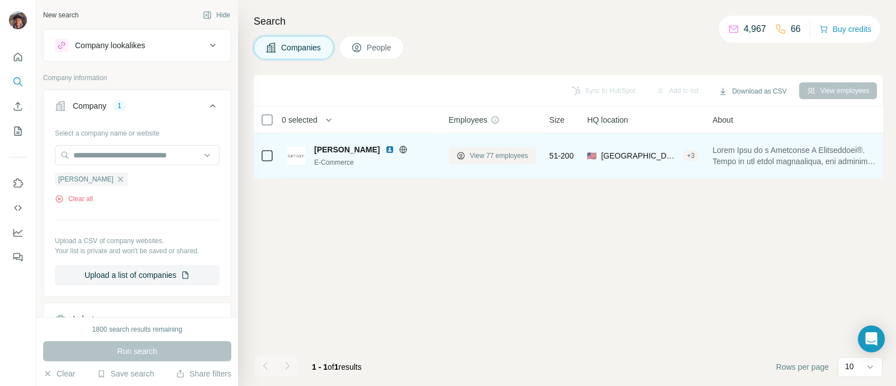
click at [510, 153] on span "View 77 employees" at bounding box center [499, 156] width 58 height 10
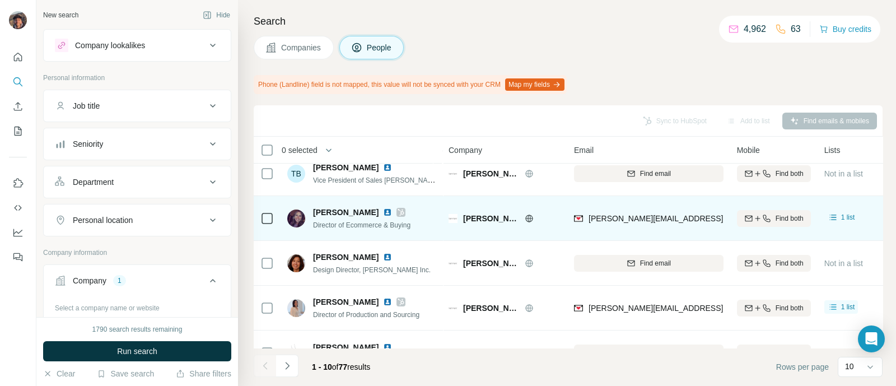
scroll to position [69, 0]
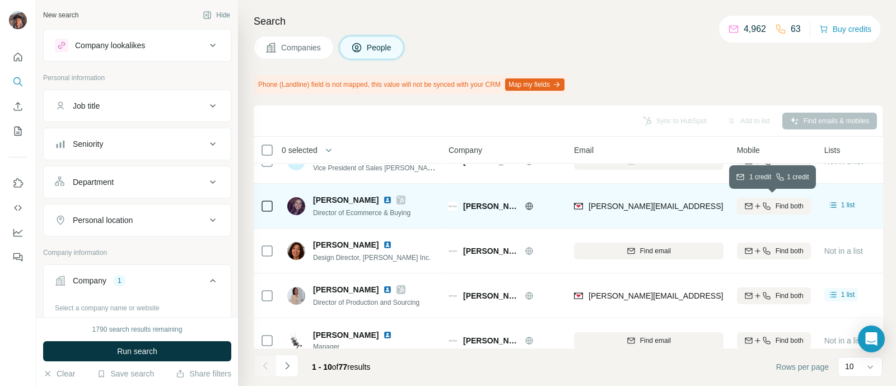
click at [754, 206] on icon "button" at bounding box center [757, 206] width 9 height 9
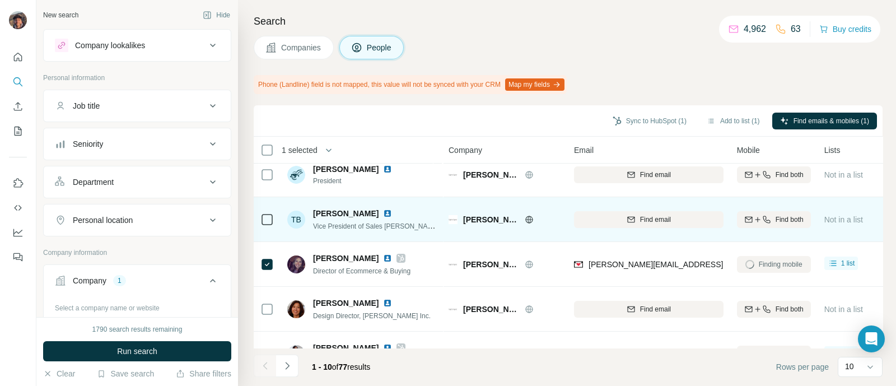
scroll to position [0, 0]
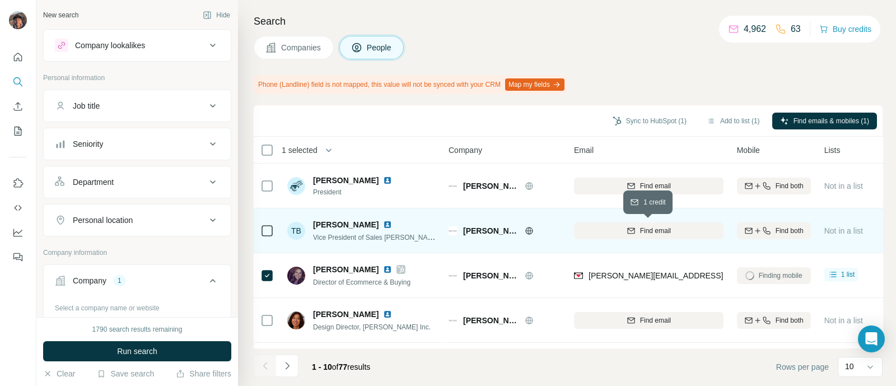
click at [659, 231] on span "Find email" at bounding box center [655, 231] width 31 height 10
click at [258, 229] on td at bounding box center [267, 230] width 27 height 45
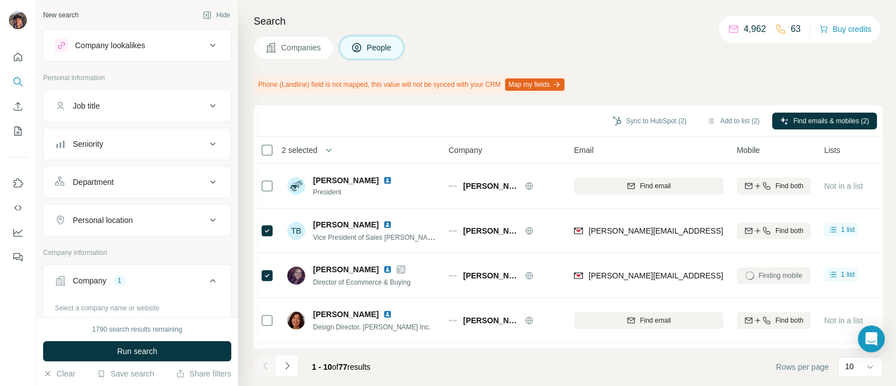
scroll to position [271, 0]
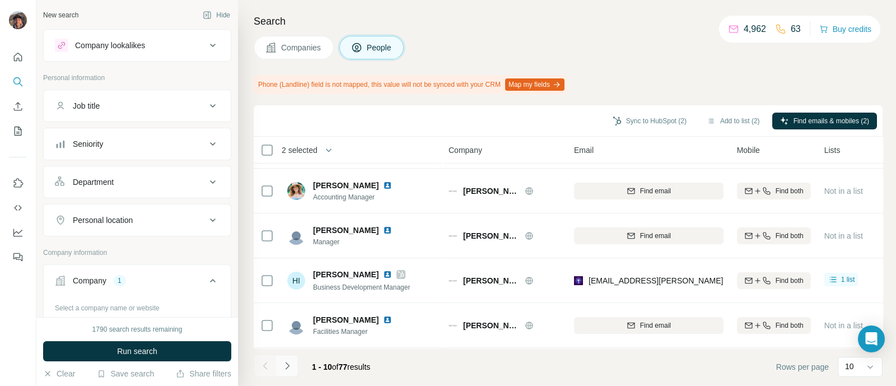
click at [286, 360] on icon "Navigate to next page" at bounding box center [287, 365] width 11 height 11
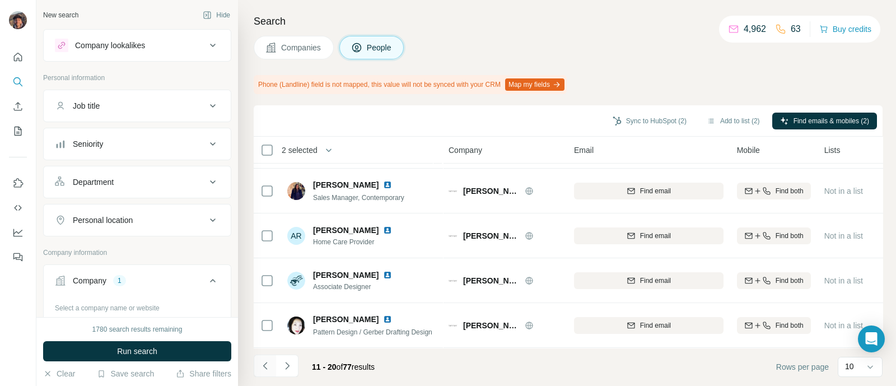
click at [272, 369] on button "Navigate to previous page" at bounding box center [265, 366] width 22 height 22
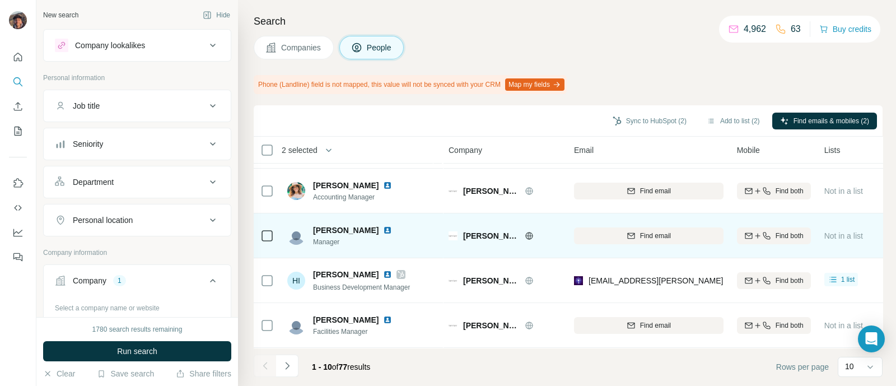
scroll to position [0, 0]
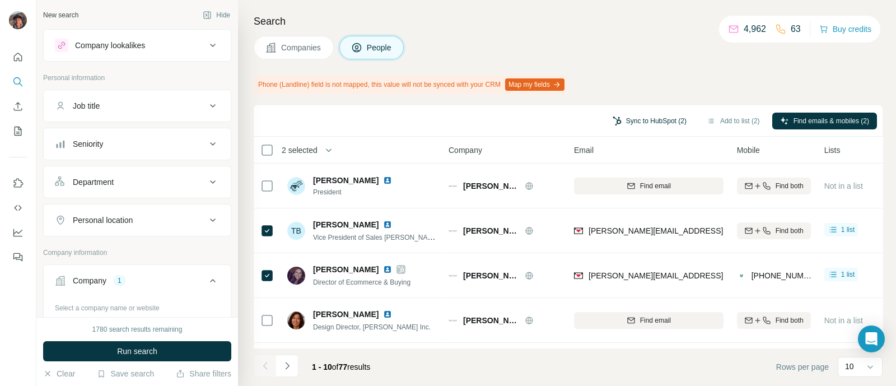
click at [620, 123] on button "Sync to HubSpot (2)" at bounding box center [650, 121] width 90 height 17
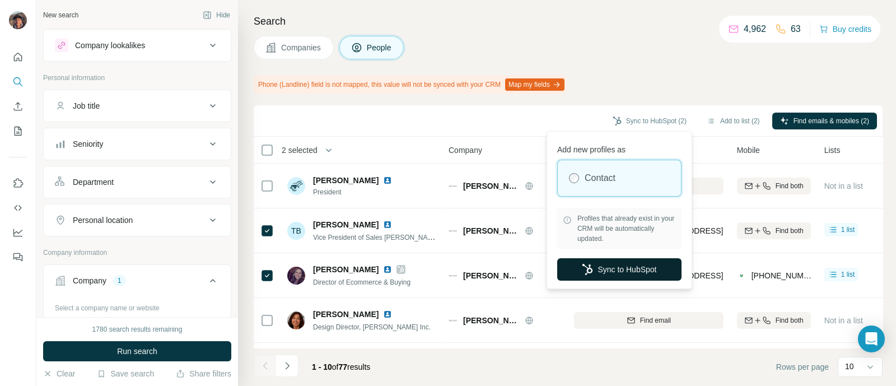
click at [618, 265] on button "Sync to HubSpot" at bounding box center [619, 269] width 124 height 22
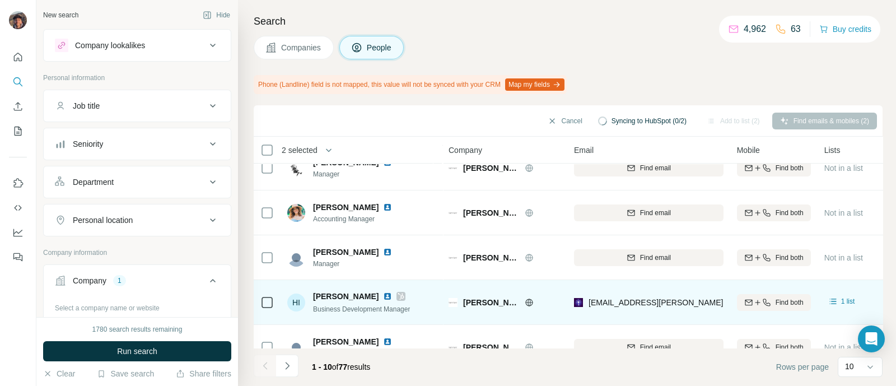
scroll to position [271, 0]
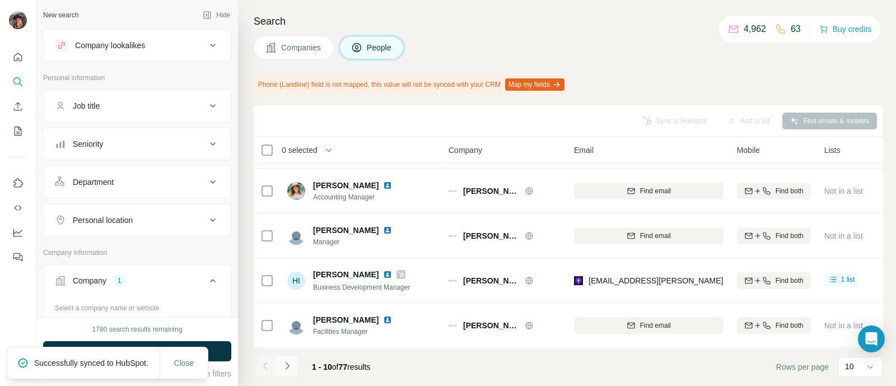
click at [283, 359] on button "Navigate to next page" at bounding box center [287, 366] width 22 height 22
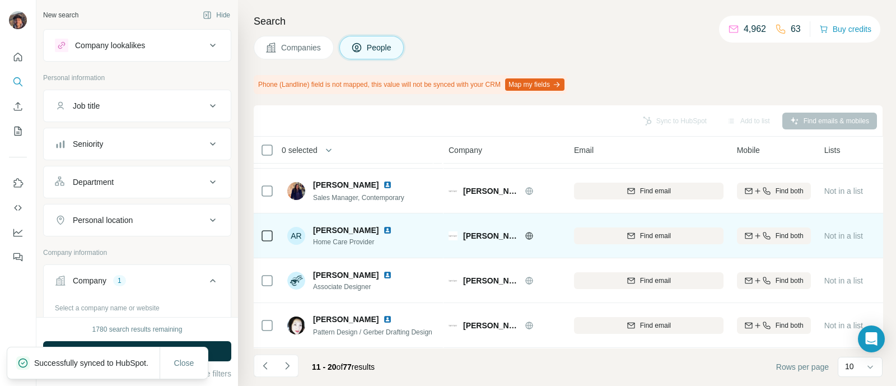
scroll to position [0, 0]
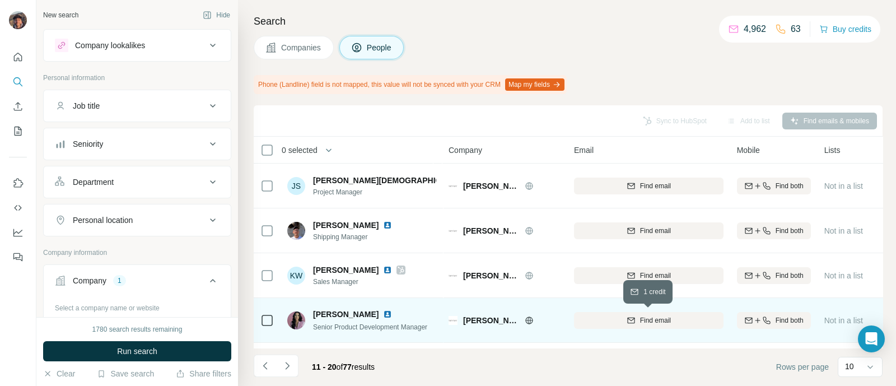
click at [631, 314] on button "Find email" at bounding box center [649, 320] width 150 height 17
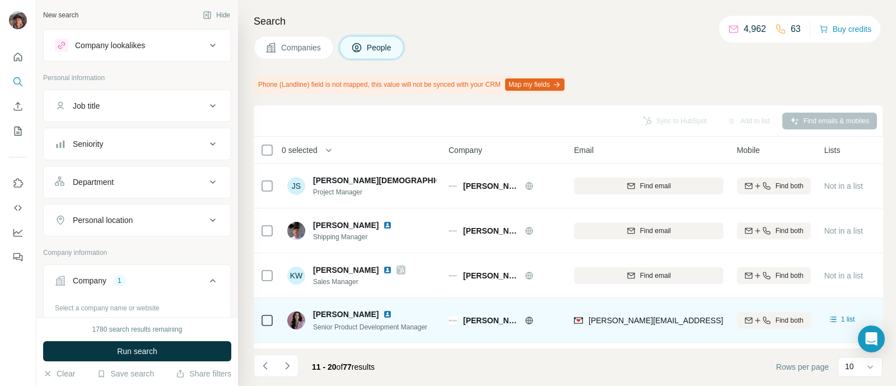
scroll to position [271, 0]
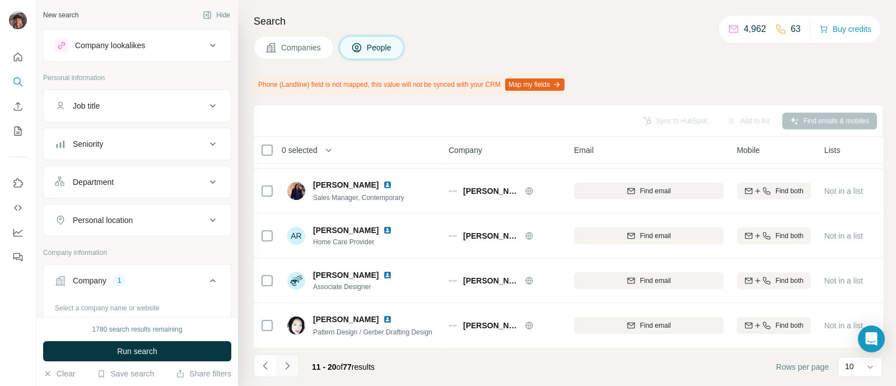
click at [279, 376] on button "Navigate to next page" at bounding box center [287, 366] width 22 height 22
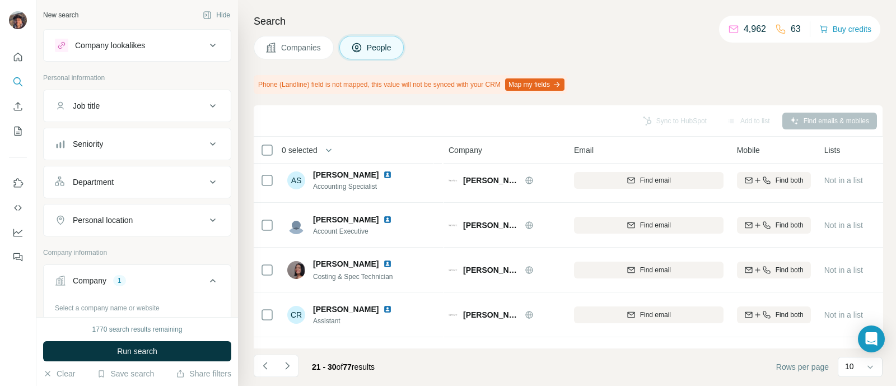
scroll to position [0, 0]
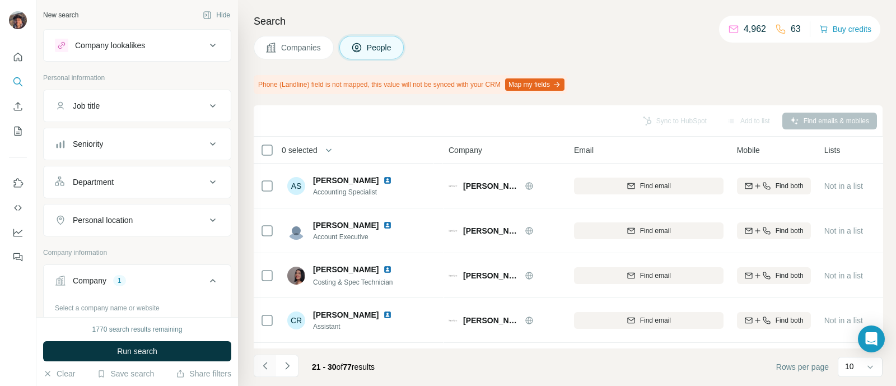
click at [266, 361] on icon "Navigate to previous page" at bounding box center [265, 365] width 11 height 11
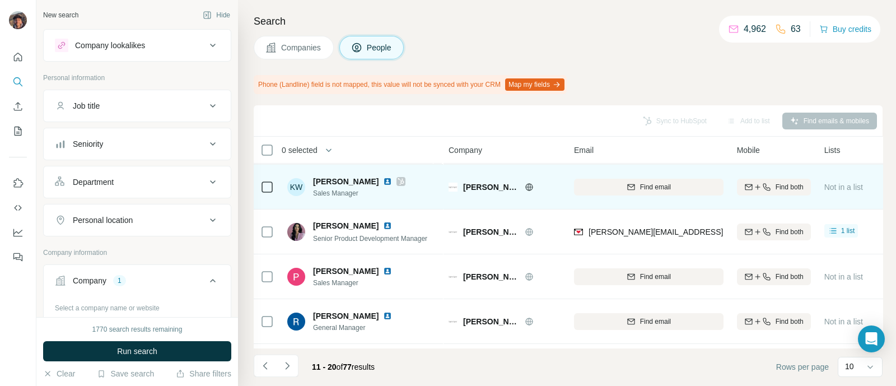
scroll to position [69, 0]
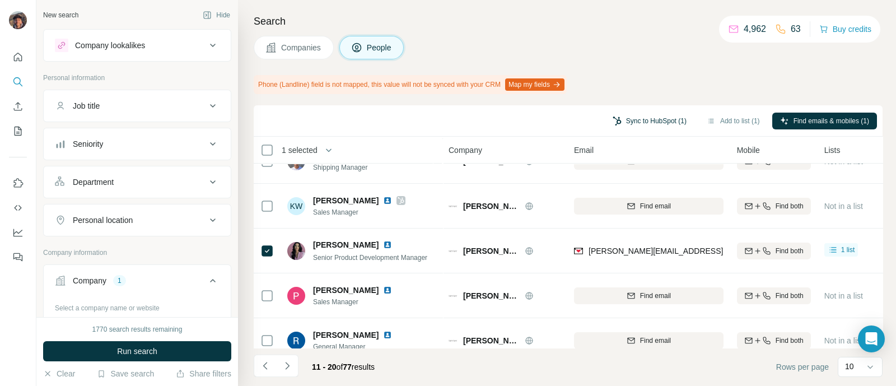
click at [661, 122] on button "Sync to HubSpot (1)" at bounding box center [650, 121] width 90 height 17
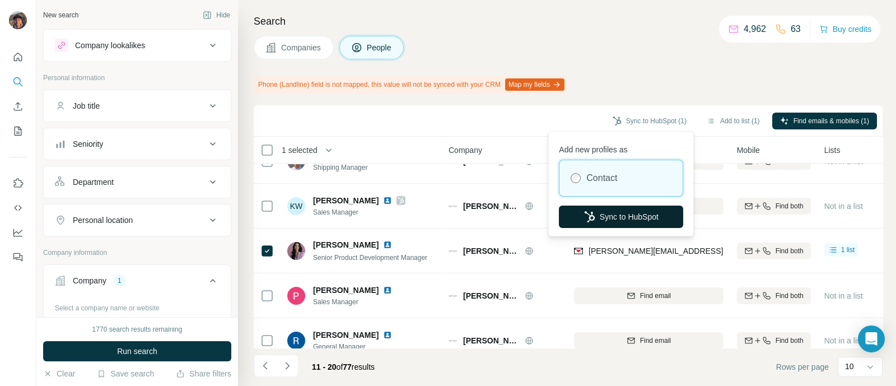
click at [616, 217] on button "Sync to HubSpot" at bounding box center [621, 217] width 124 height 22
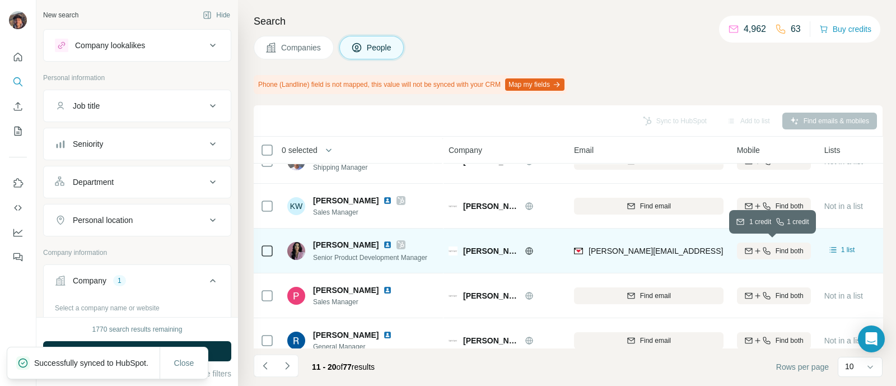
click at [781, 248] on span "Find both" at bounding box center [790, 251] width 28 height 10
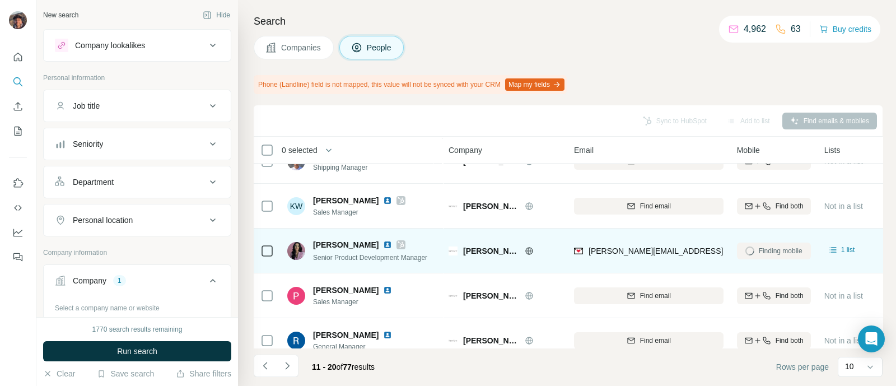
click at [263, 369] on icon "Navigate to previous page" at bounding box center [265, 365] width 11 height 11
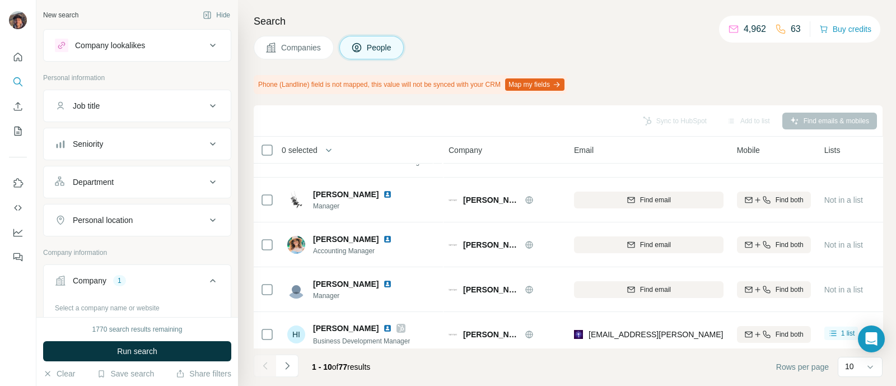
scroll to position [271, 0]
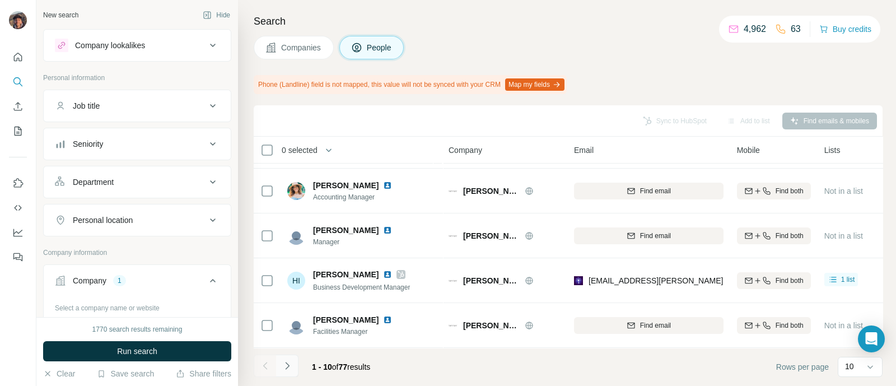
click at [289, 363] on icon "Navigate to next page" at bounding box center [287, 365] width 11 height 11
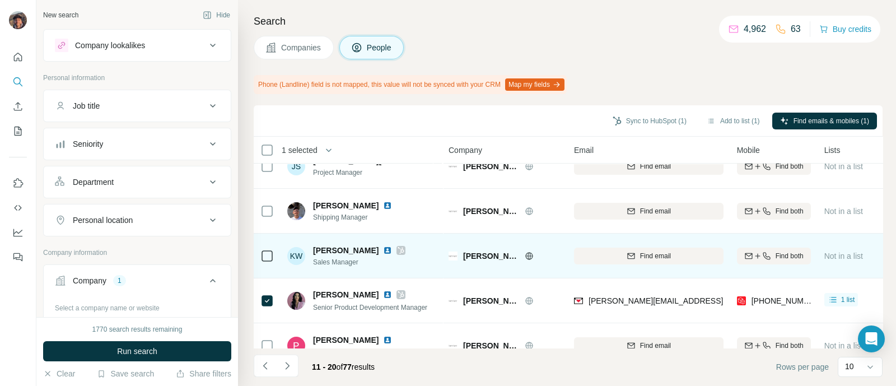
scroll to position [0, 0]
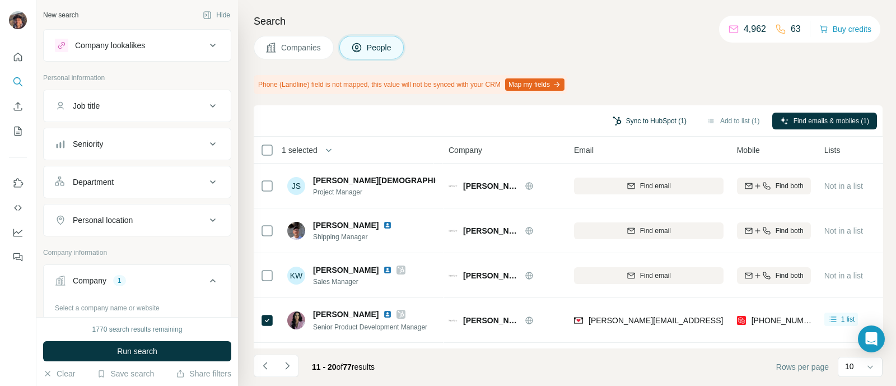
click at [626, 113] on button "Sync to HubSpot (1)" at bounding box center [650, 121] width 90 height 17
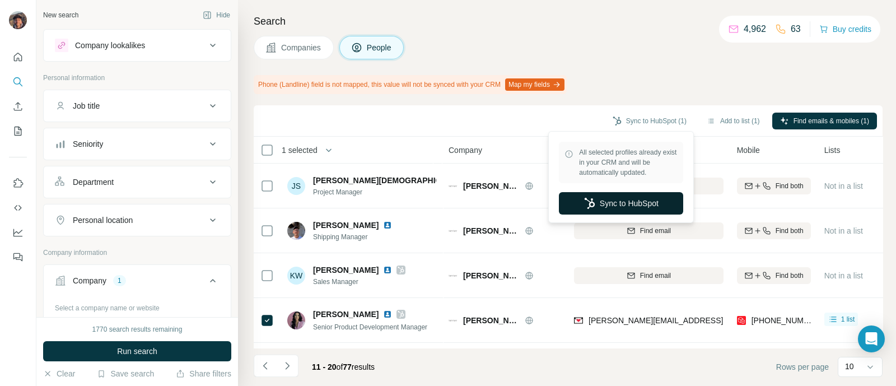
click at [630, 200] on button "Sync to HubSpot" at bounding box center [621, 203] width 124 height 22
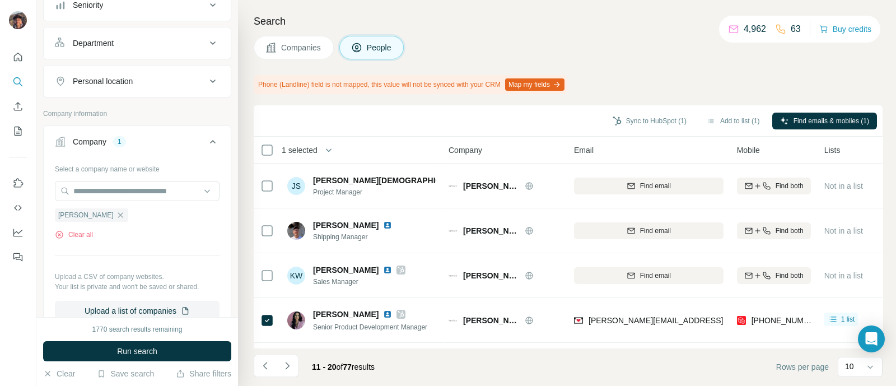
scroll to position [139, 0]
click at [116, 214] on icon "button" at bounding box center [120, 214] width 9 height 9
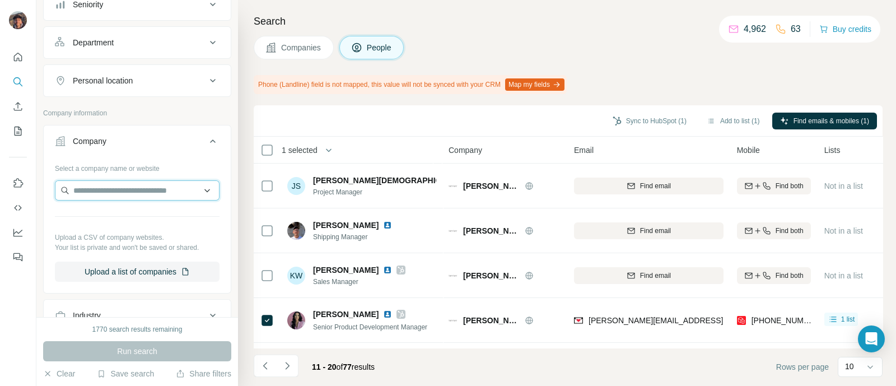
click at [102, 188] on input "text" at bounding box center [137, 190] width 165 height 20
paste input "**********"
type input "**********"
click at [133, 213] on div "Jaxen Grey [DOMAIN_NAME]" at bounding box center [132, 219] width 148 height 30
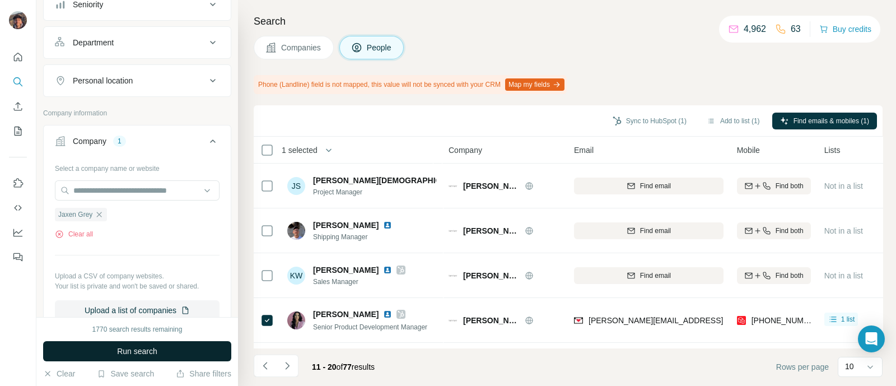
click at [129, 346] on span "Run search" at bounding box center [137, 351] width 40 height 11
